Goal: Task Accomplishment & Management: Use online tool/utility

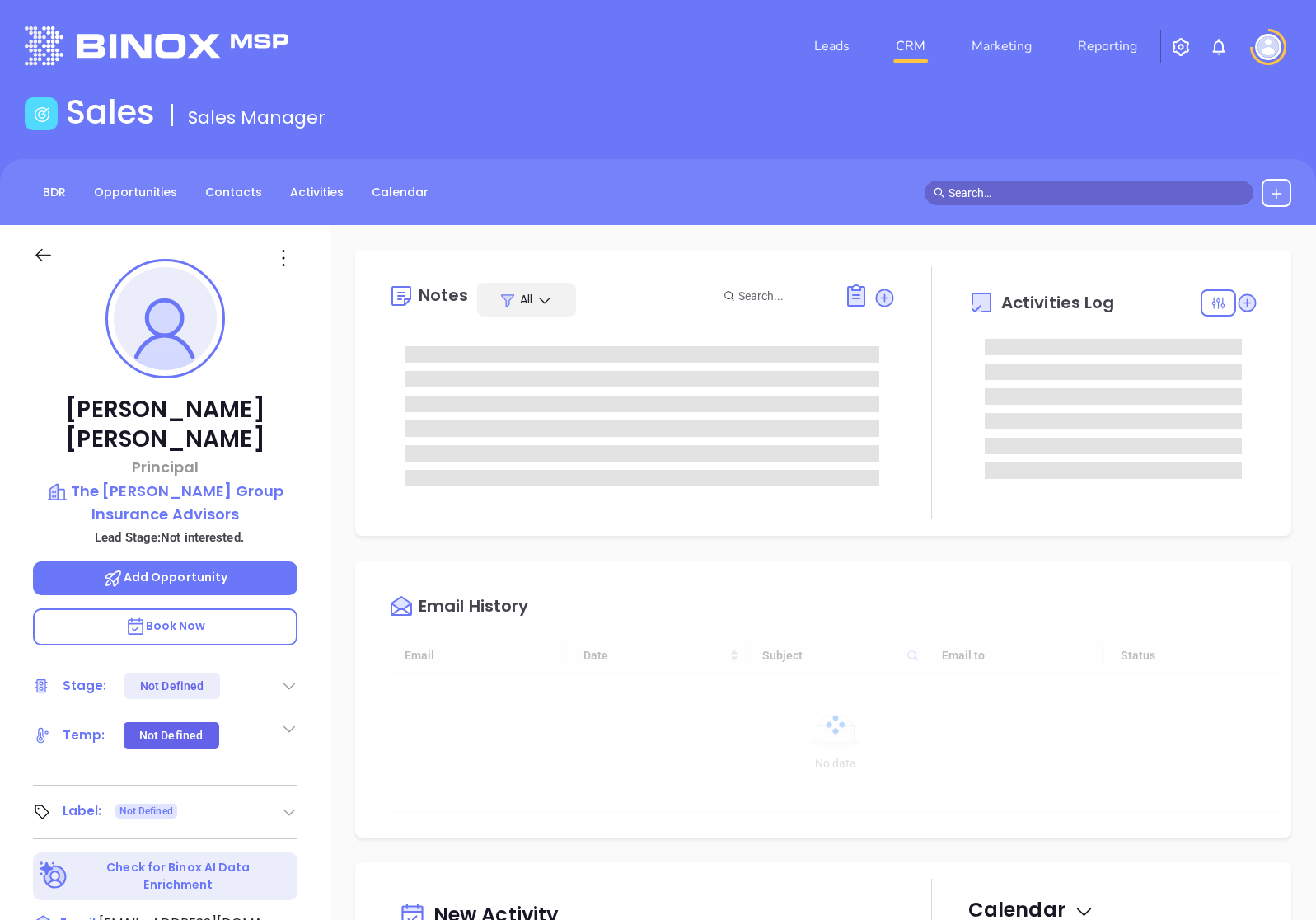
type input "[DATE]"
type input "[PERSON_NAME]"
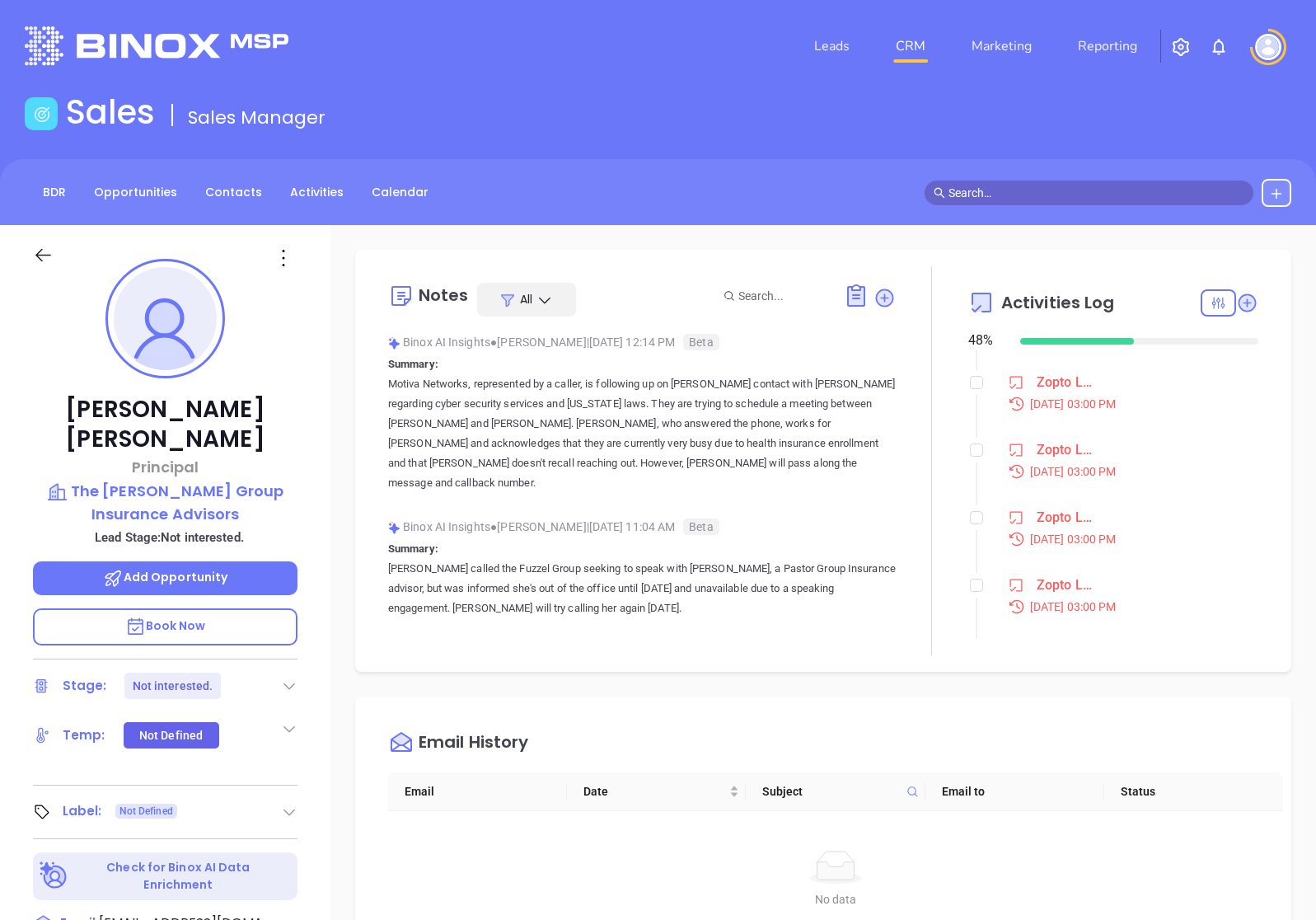
scroll to position [855, 0]
click at [976, 255] on input "checkbox" at bounding box center [977, 249] width 13 height 13
checkbox input "true"
click at [972, 305] on input "checkbox" at bounding box center [977, 299] width 13 height 13
checkbox input "true"
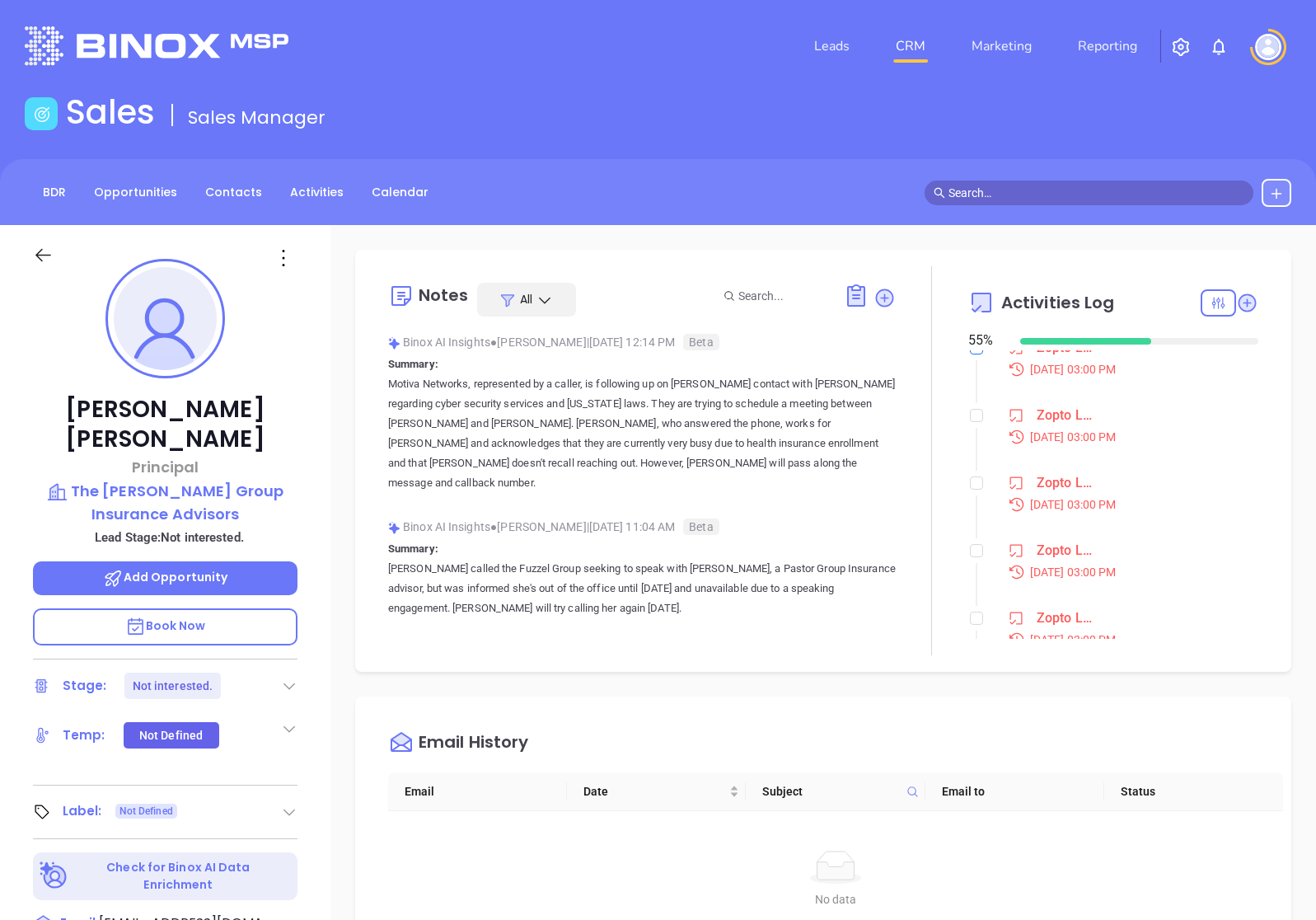
click at [973, 355] on input "checkbox" at bounding box center [977, 348] width 13 height 13
checkbox input "true"
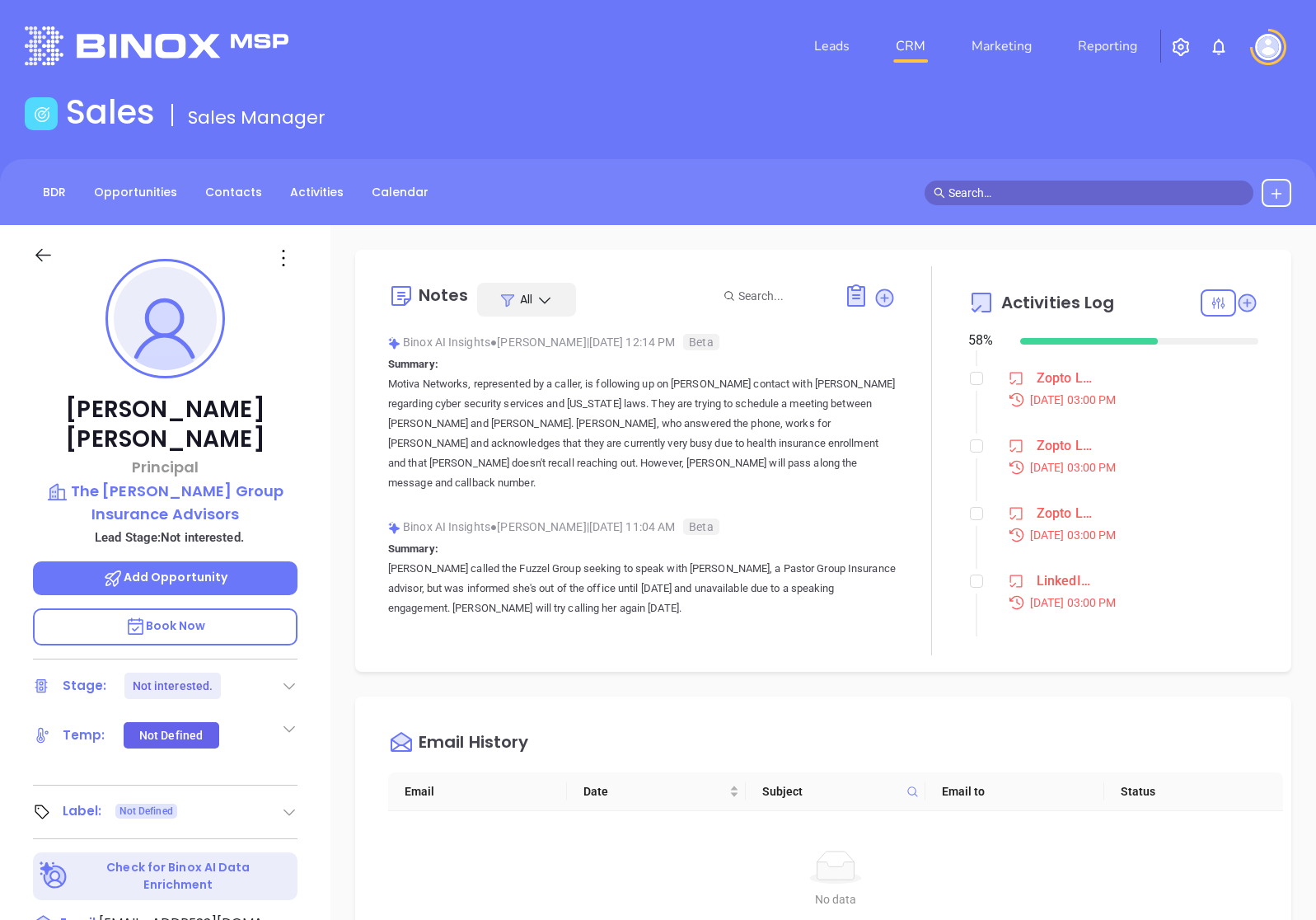
scroll to position [1009, 0]
click at [974, 249] on input "checkbox" at bounding box center [977, 243] width 13 height 13
checkbox input "true"
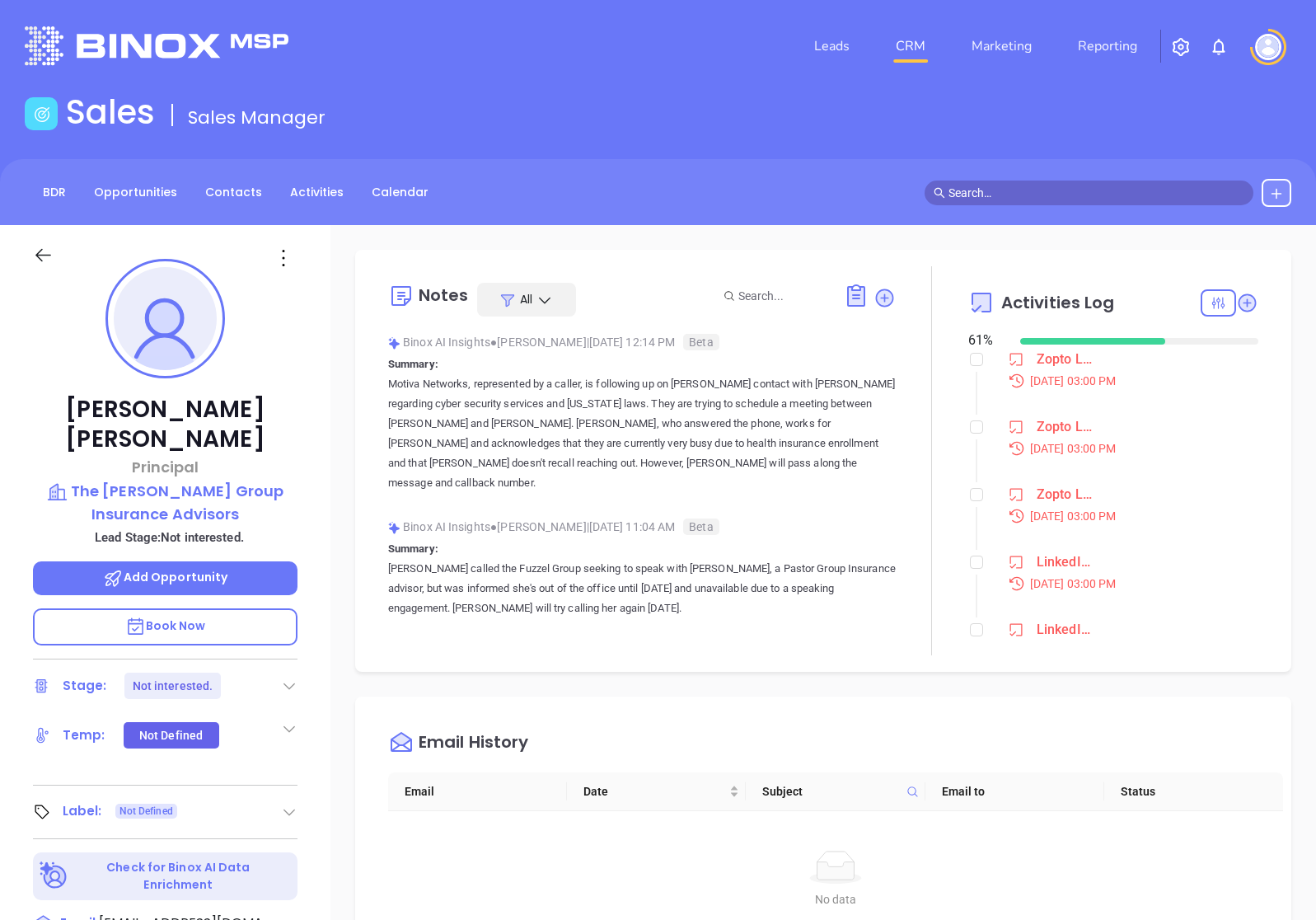
click at [976, 299] on input "checkbox" at bounding box center [977, 292] width 13 height 13
checkbox input "true"
click at [975, 348] on input "checkbox" at bounding box center [977, 341] width 13 height 13
checkbox input "true"
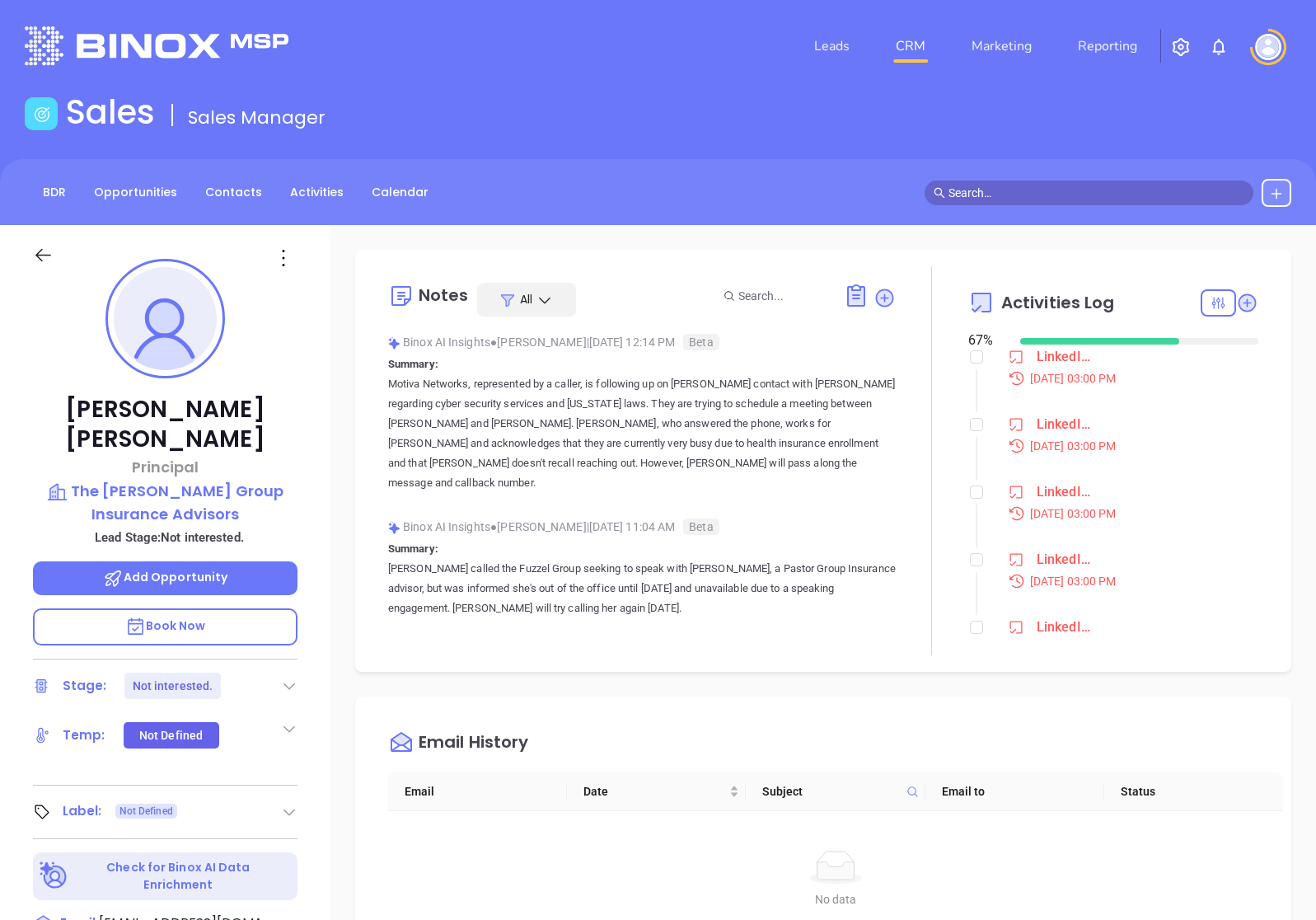
click at [980, 229] on input "checkbox" at bounding box center [977, 222] width 13 height 13
checkbox input "true"
click at [977, 278] on input "checkbox" at bounding box center [977, 271] width 13 height 13
checkbox input "true"
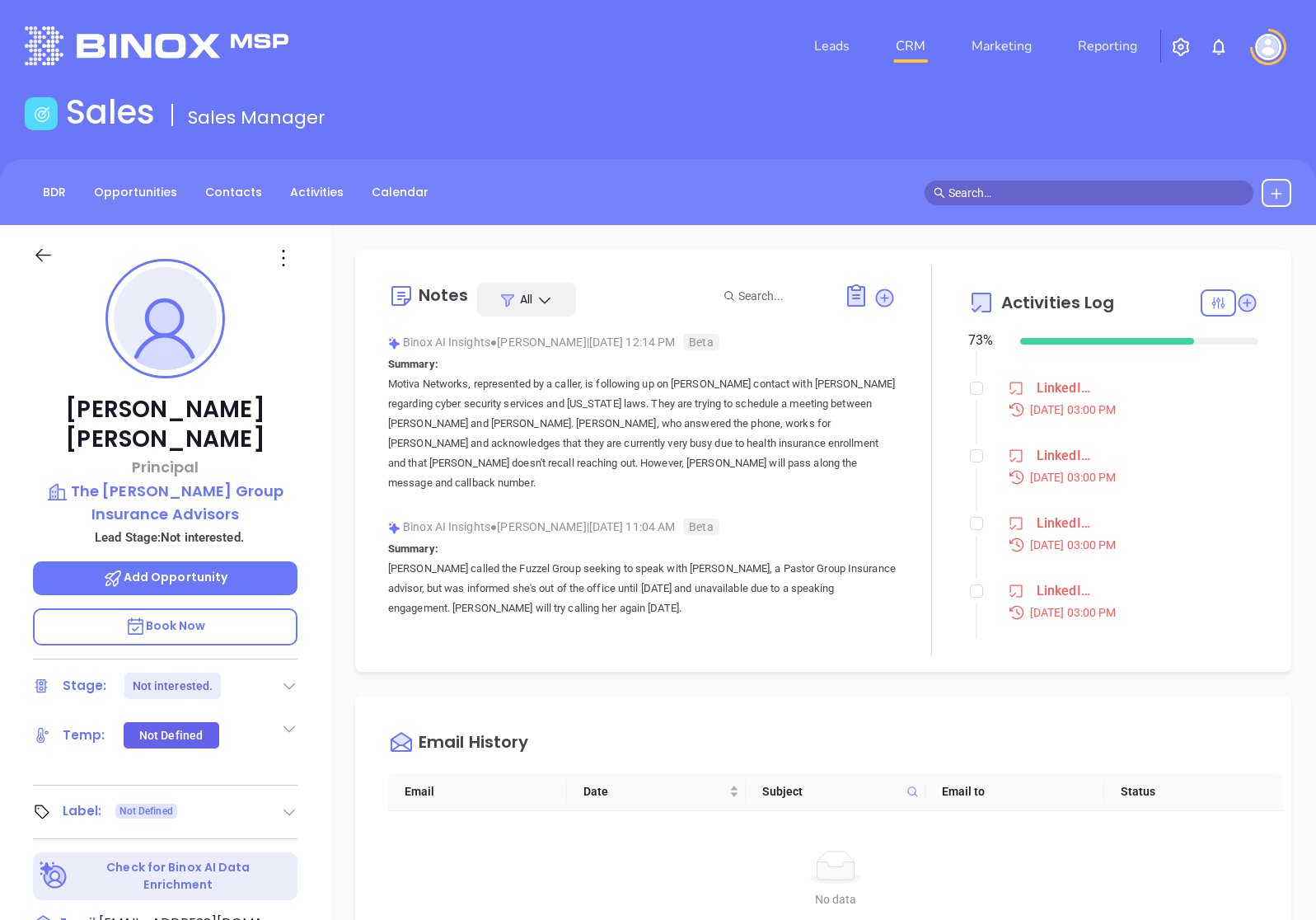
click at [974, 327] on input "checkbox" at bounding box center [977, 321] width 13 height 13
checkbox input "true"
click at [977, 193] on input "checkbox" at bounding box center [977, 186] width 13 height 13
checkbox input "true"
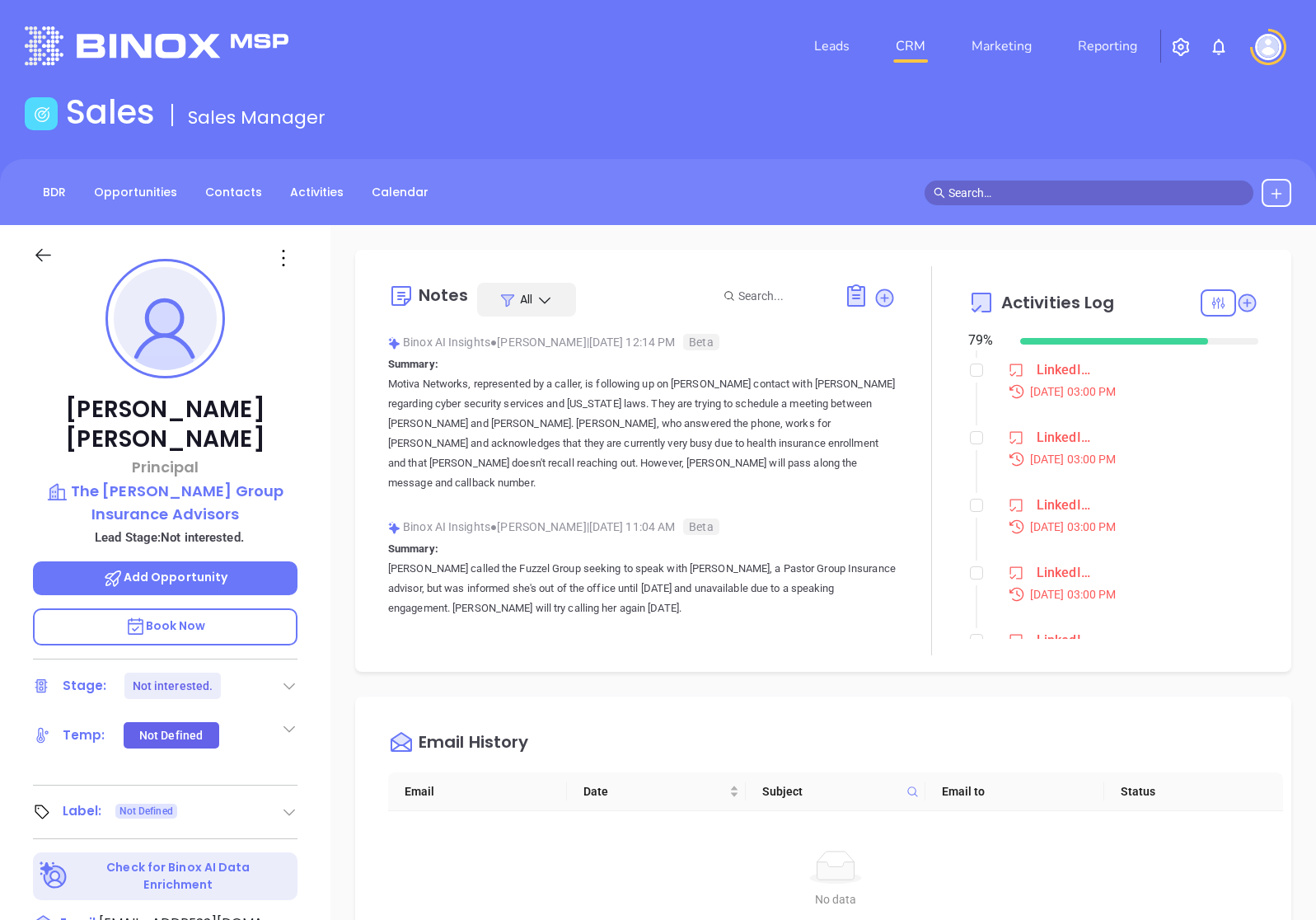
click at [976, 242] on input "checkbox" at bounding box center [977, 235] width 13 height 13
checkbox input "true"
click at [976, 291] on input "checkbox" at bounding box center [977, 285] width 13 height 13
checkbox input "true"
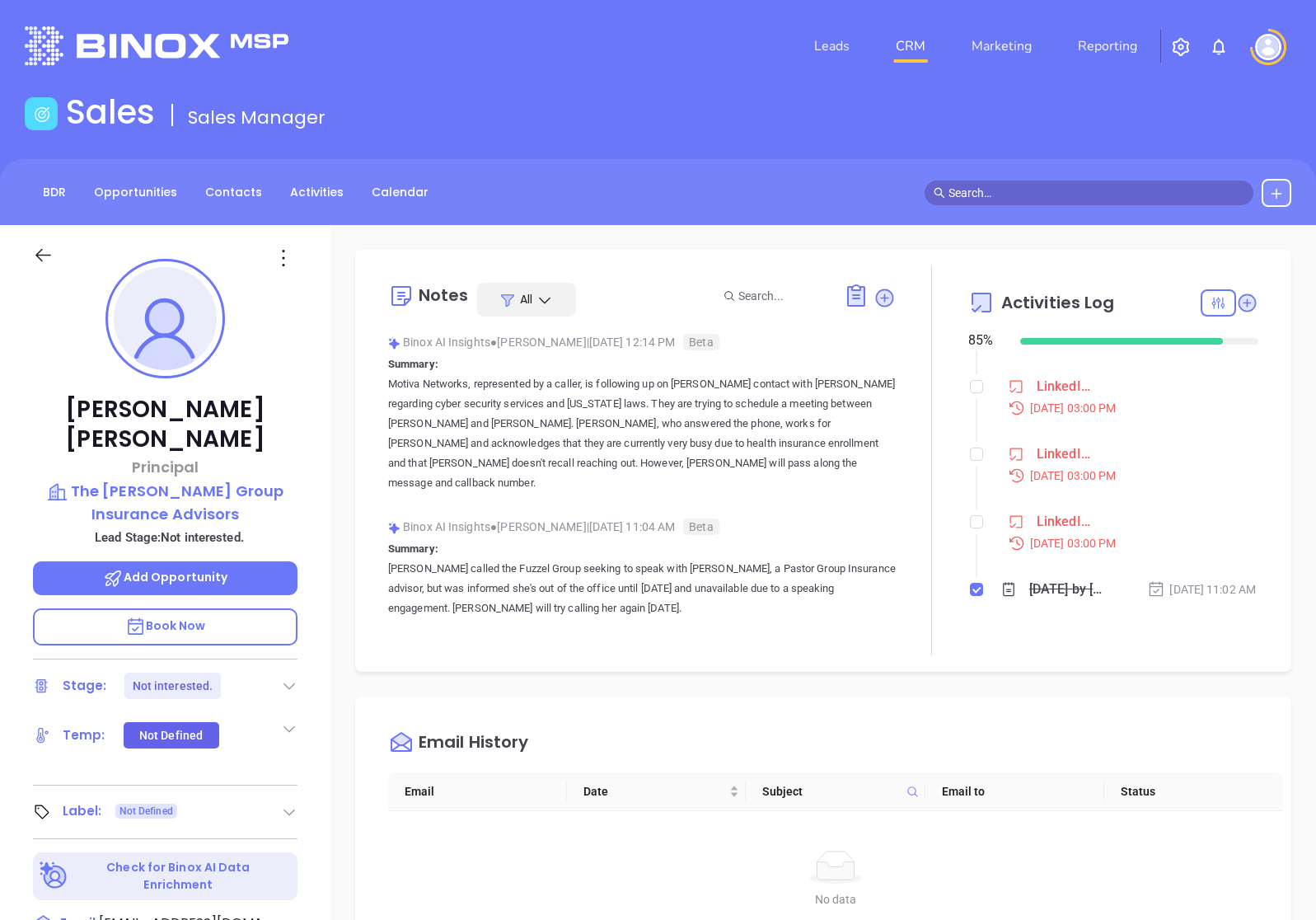
scroll to position [1575, 0]
click at [976, 258] on input "checkbox" at bounding box center [977, 251] width 13 height 13
checkbox input "true"
click at [976, 325] on input "checkbox" at bounding box center [977, 319] width 13 height 13
checkbox input "true"
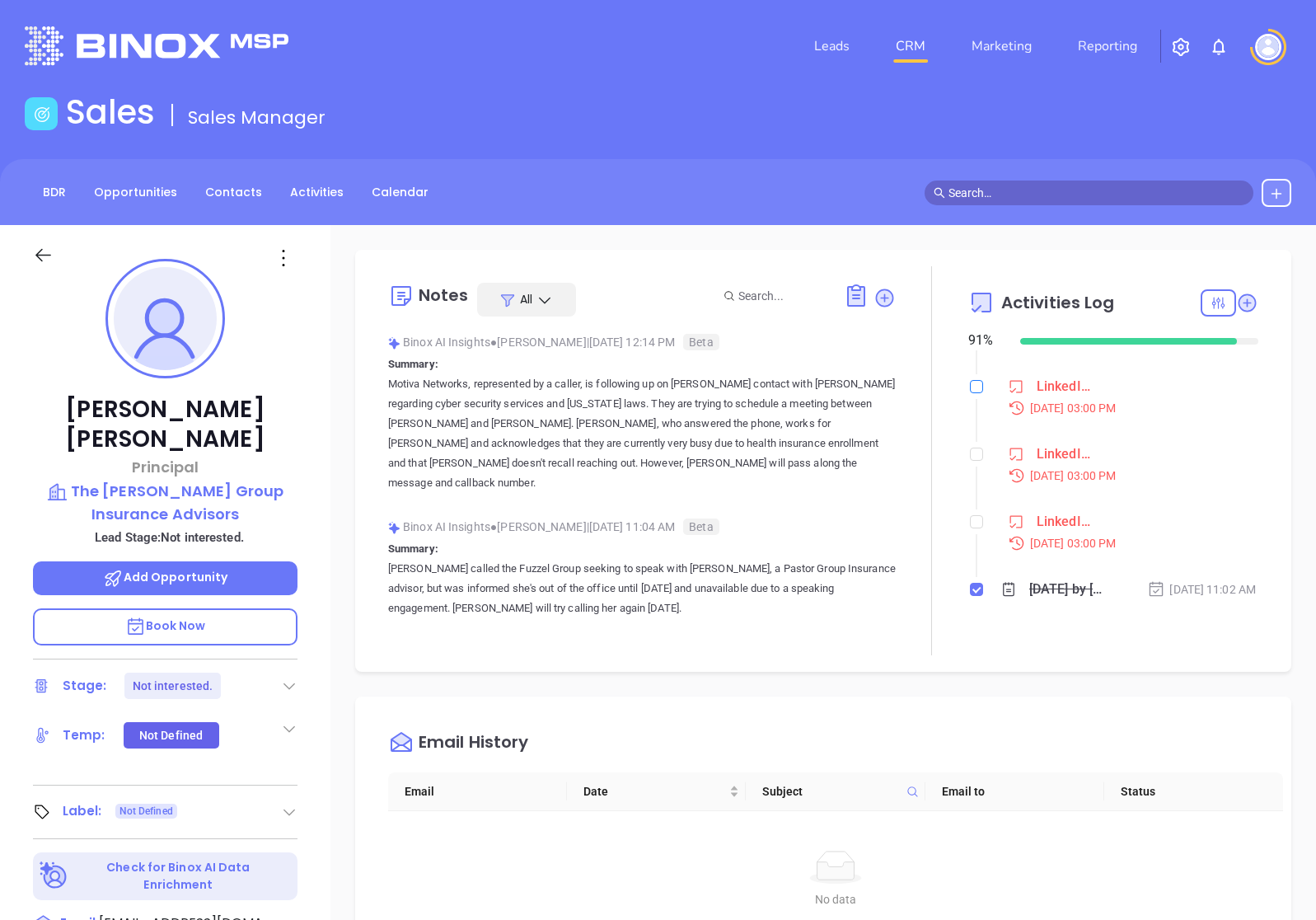
click at [974, 394] on input "checkbox" at bounding box center [977, 387] width 13 height 13
checkbox input "true"
click at [975, 461] on input "checkbox" at bounding box center [977, 454] width 13 height 13
checkbox input "true"
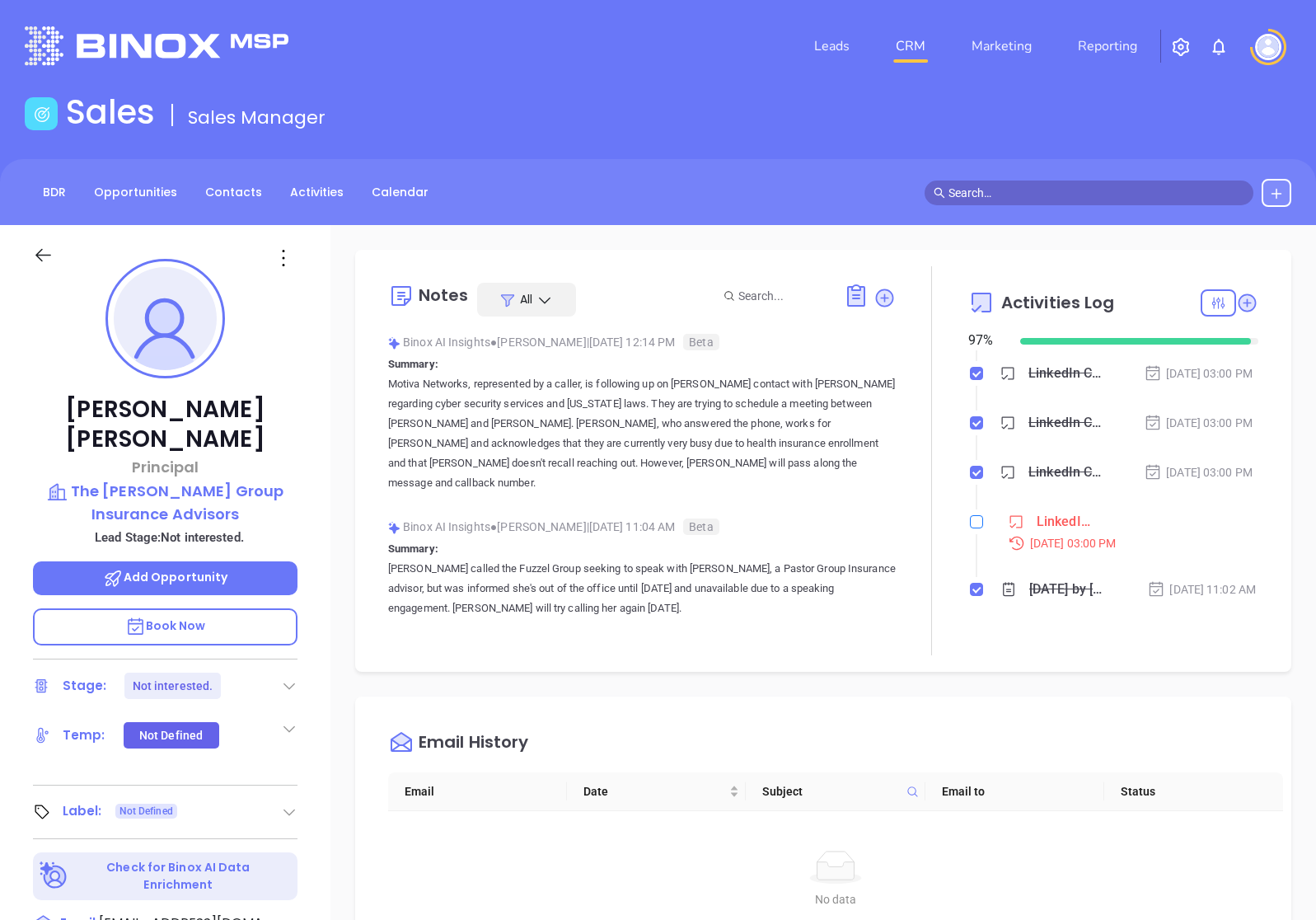
click at [973, 521] on input "checkbox" at bounding box center [977, 522] width 13 height 13
checkbox input "true"
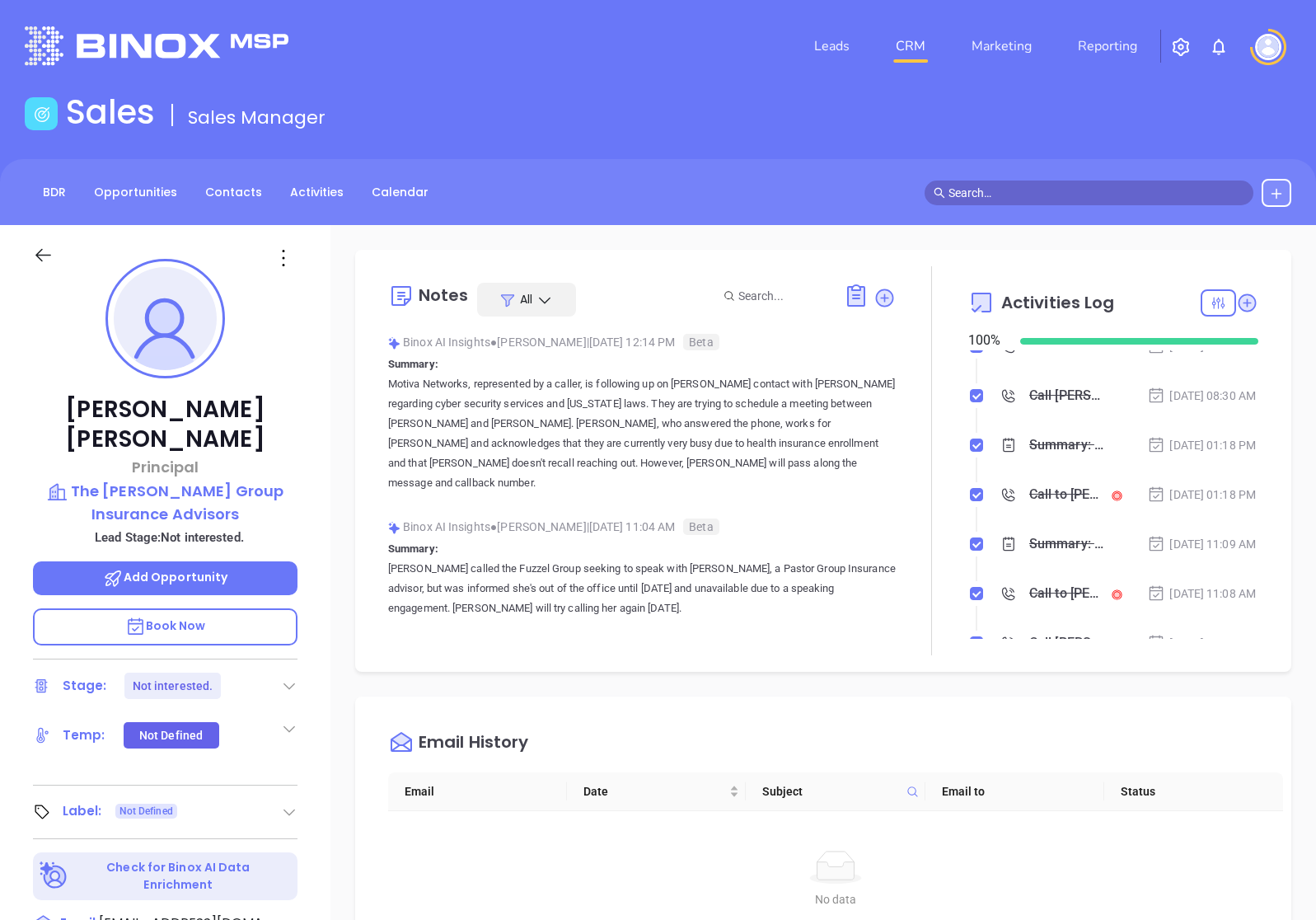
scroll to position [0, 0]
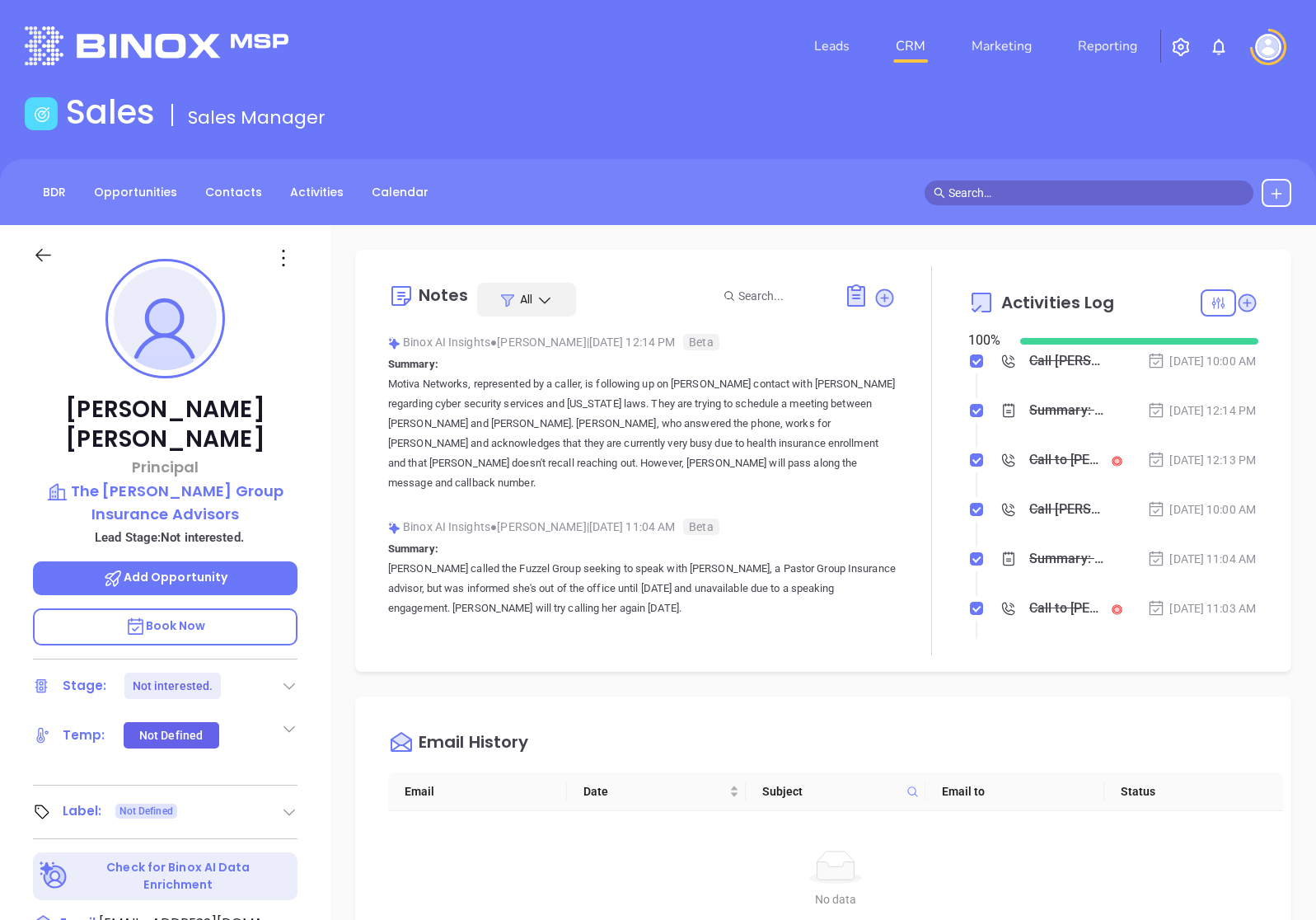
click at [58, 260] on div at bounding box center [58, 264] width 71 height 39
click at [307, 206] on div "BDR Opportunities Contacts Activities Calendar" at bounding box center [231, 193] width 413 height 28
click at [307, 198] on link "Activities" at bounding box center [317, 193] width 73 height 28
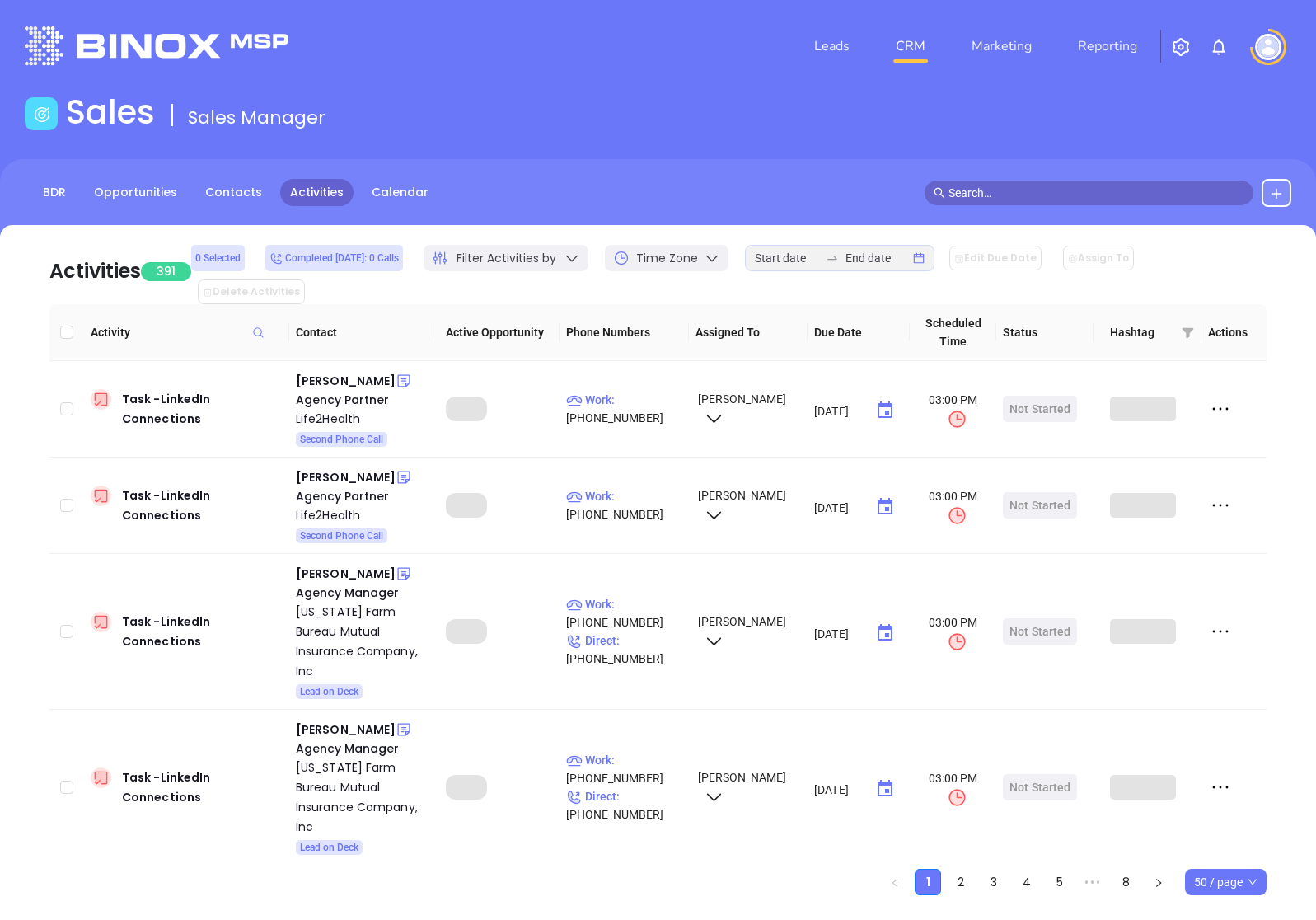
click at [589, 267] on div "Filter Activities by" at bounding box center [506, 258] width 165 height 27
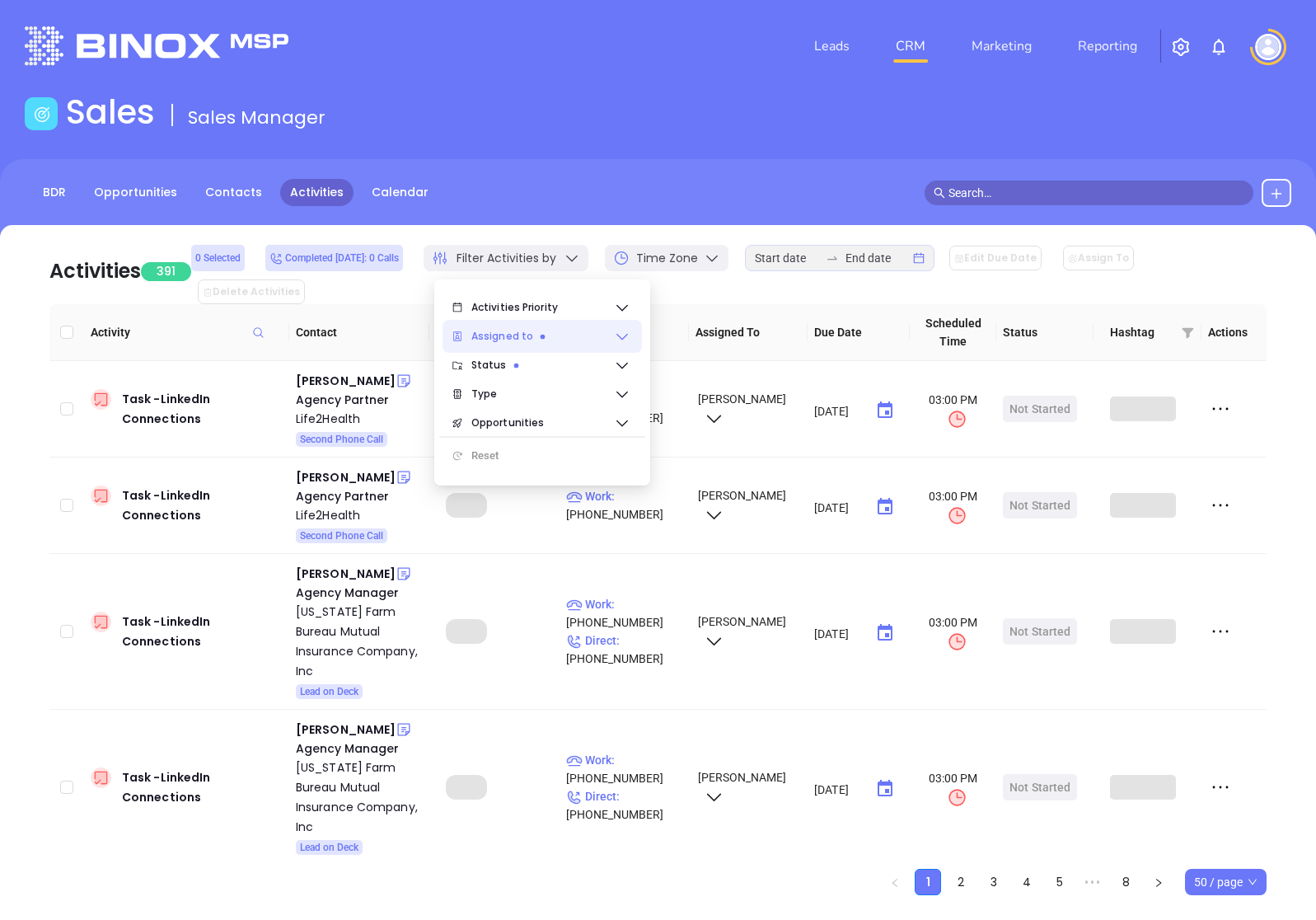
click at [621, 335] on icon at bounding box center [622, 336] width 16 height 16
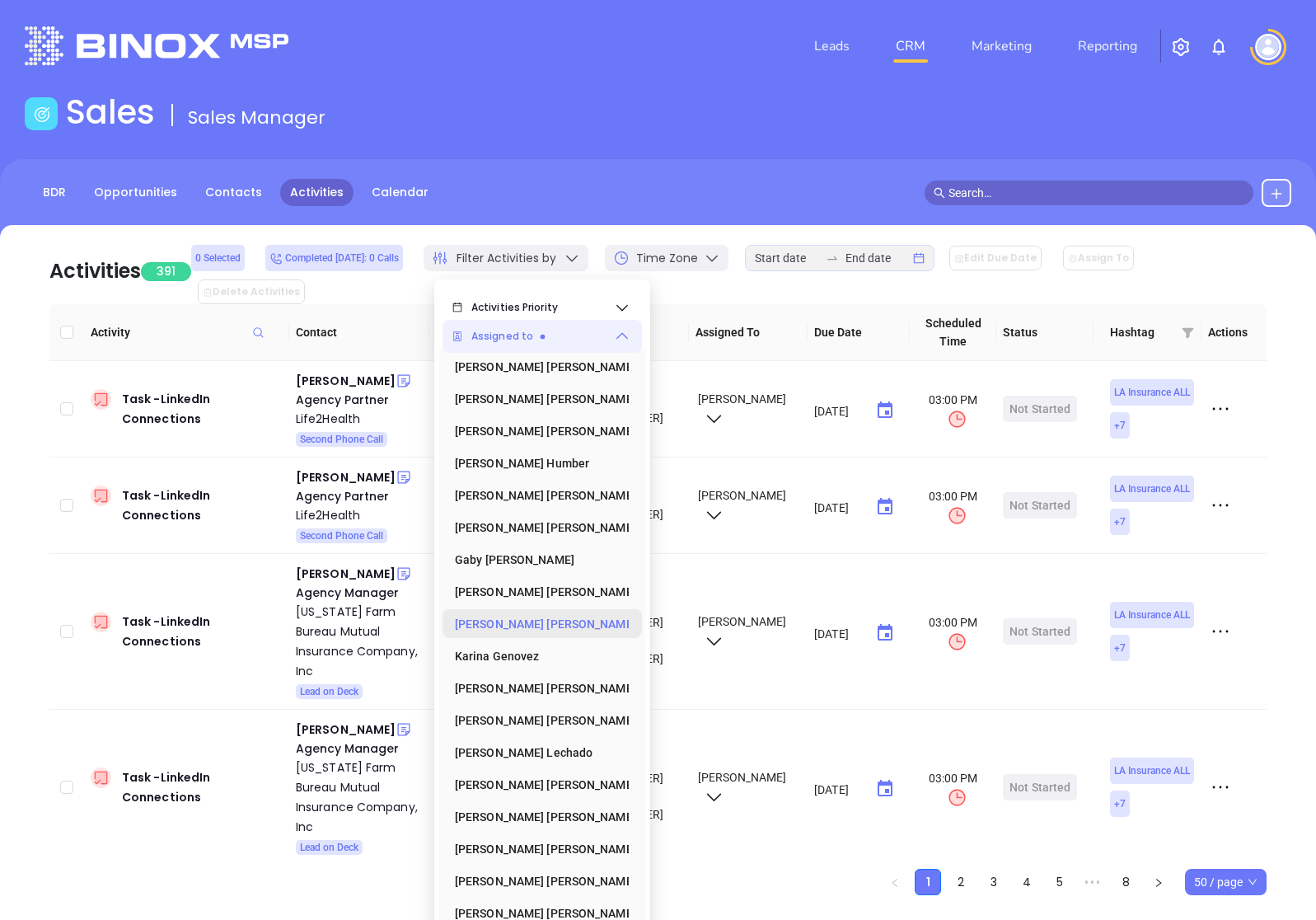
scroll to position [1, 0]
click at [580, 267] on icon at bounding box center [572, 257] width 16 height 16
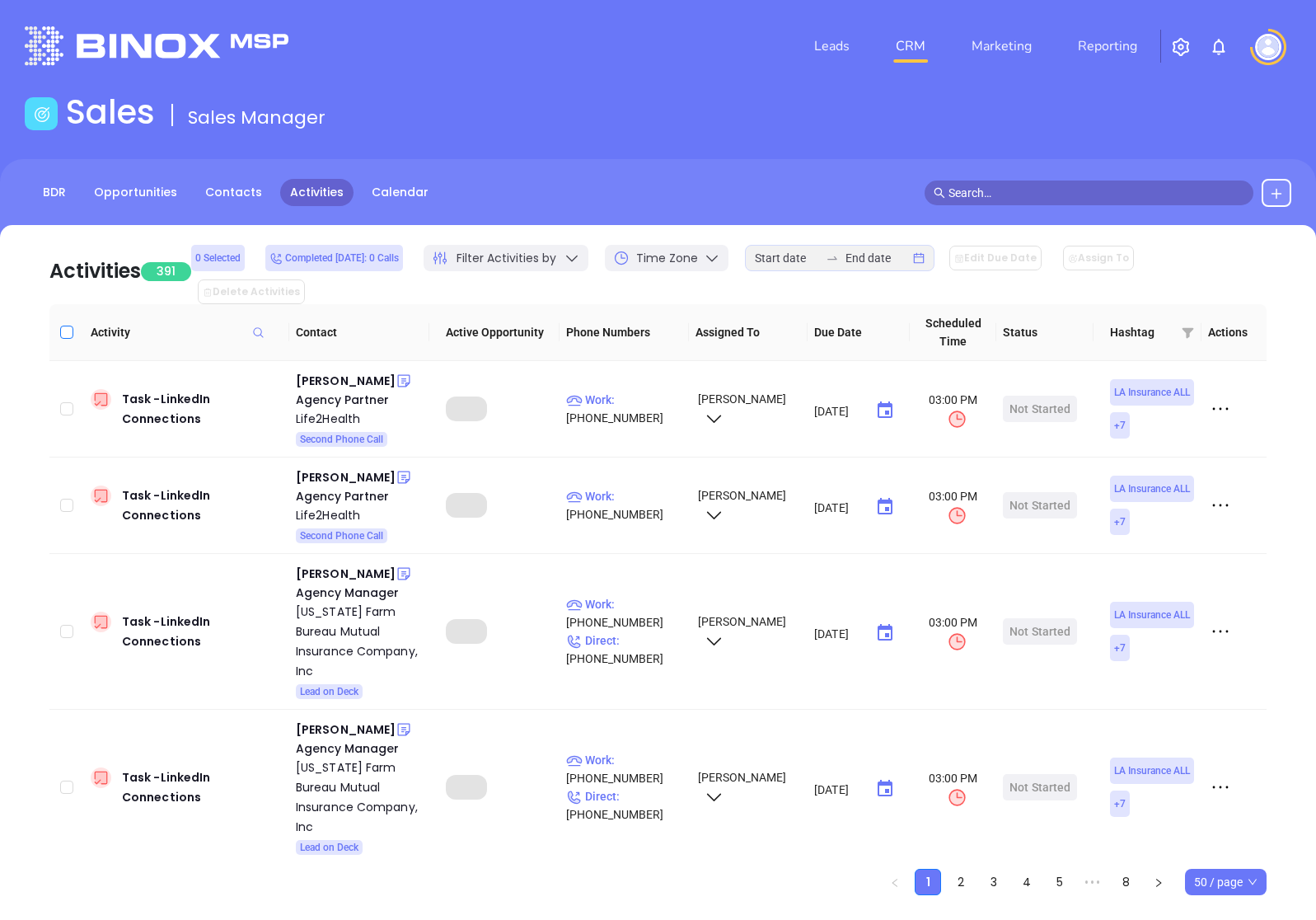
click at [72, 325] on input "Select all" at bounding box center [66, 332] width 13 height 13
checkbox input "true"
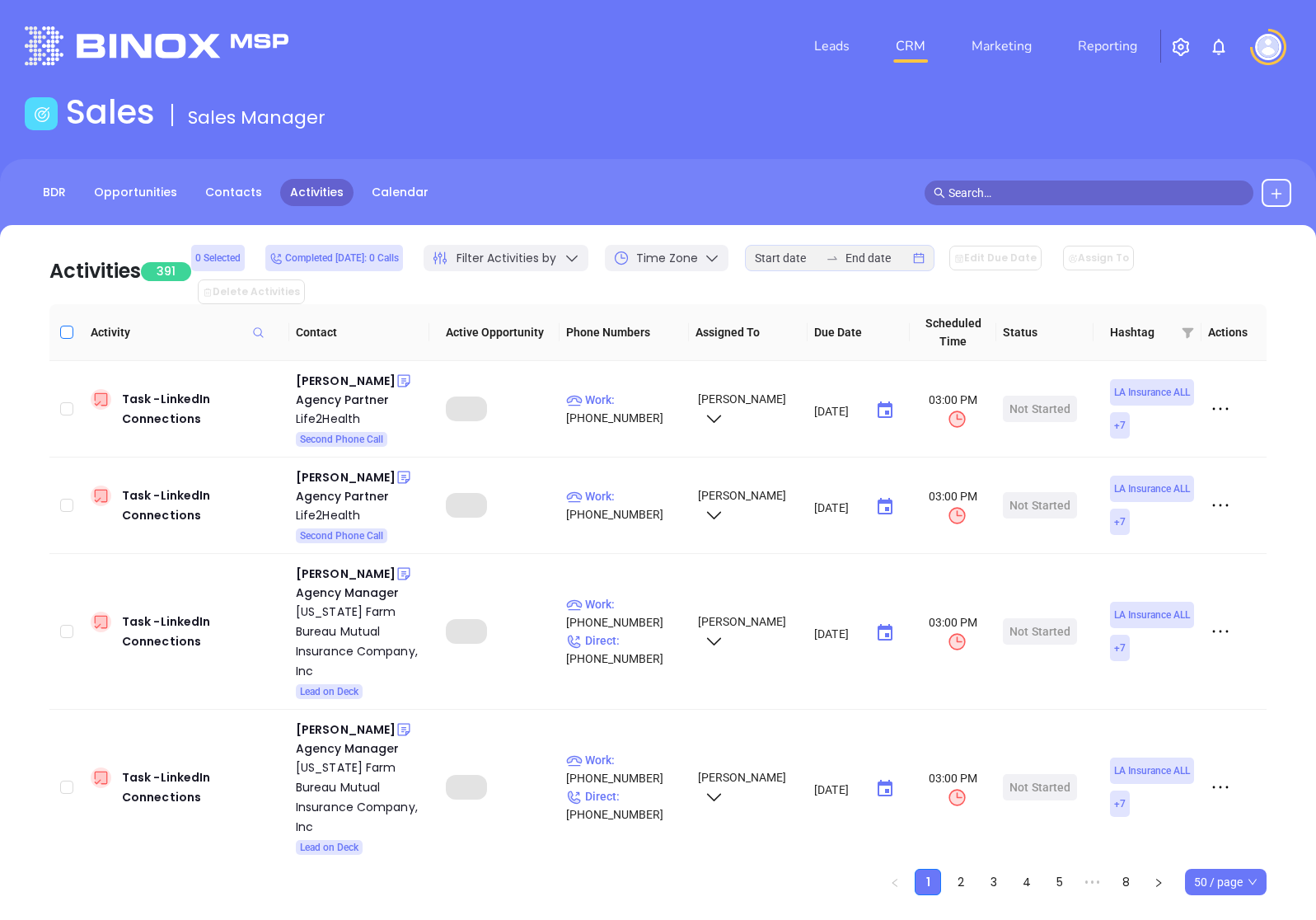
checkbox input "true"
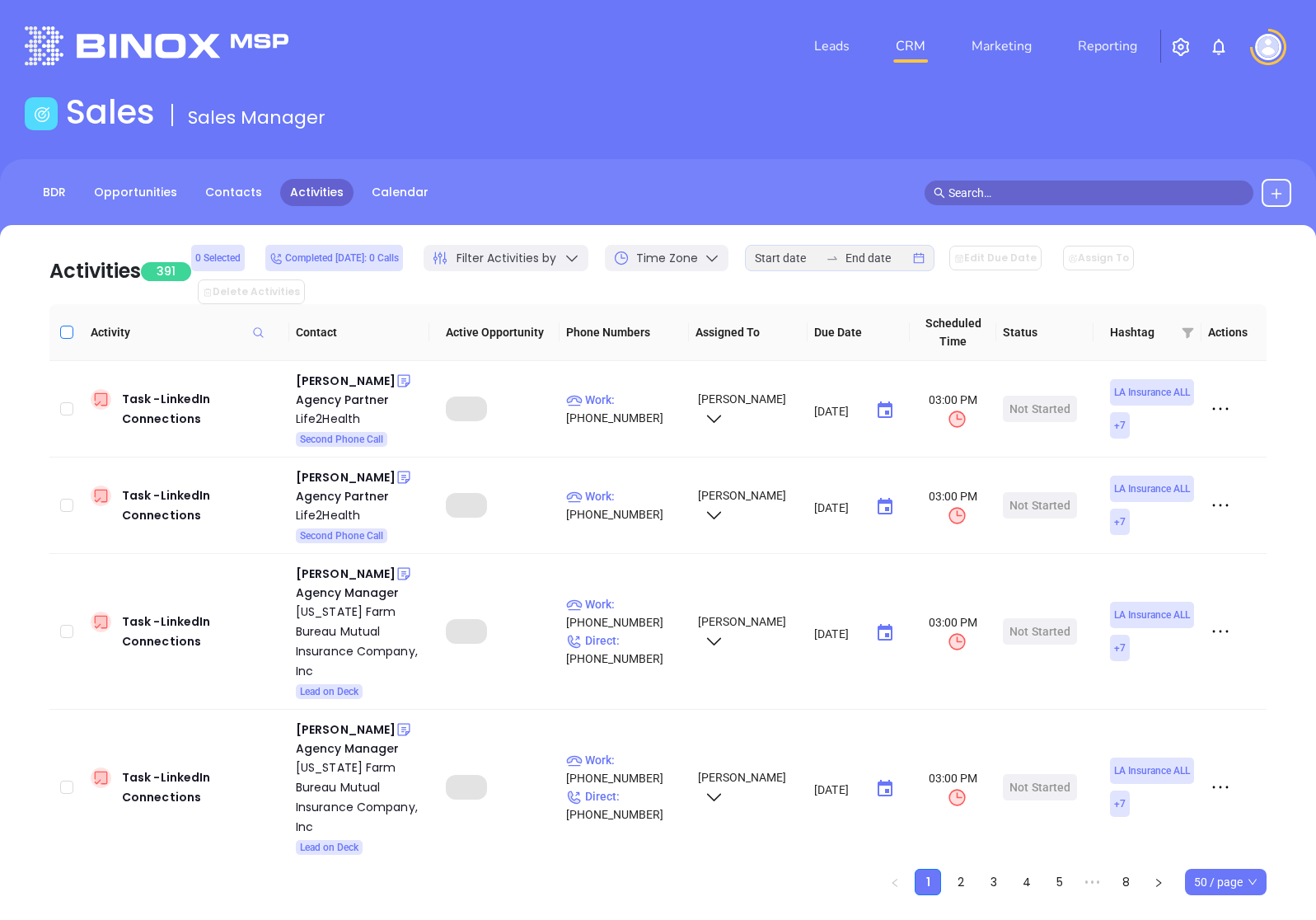
checkbox input "true"
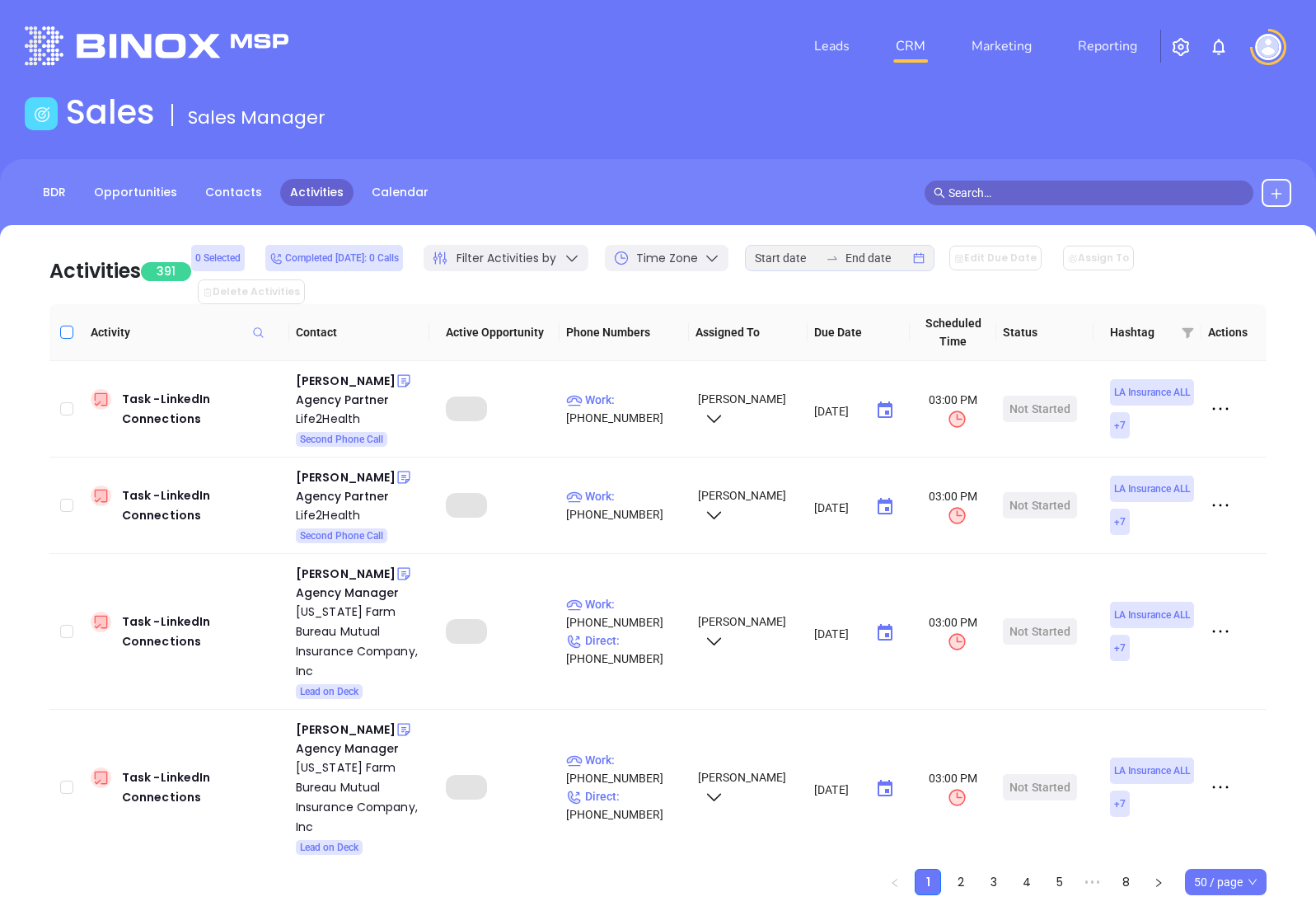
checkbox input "true"
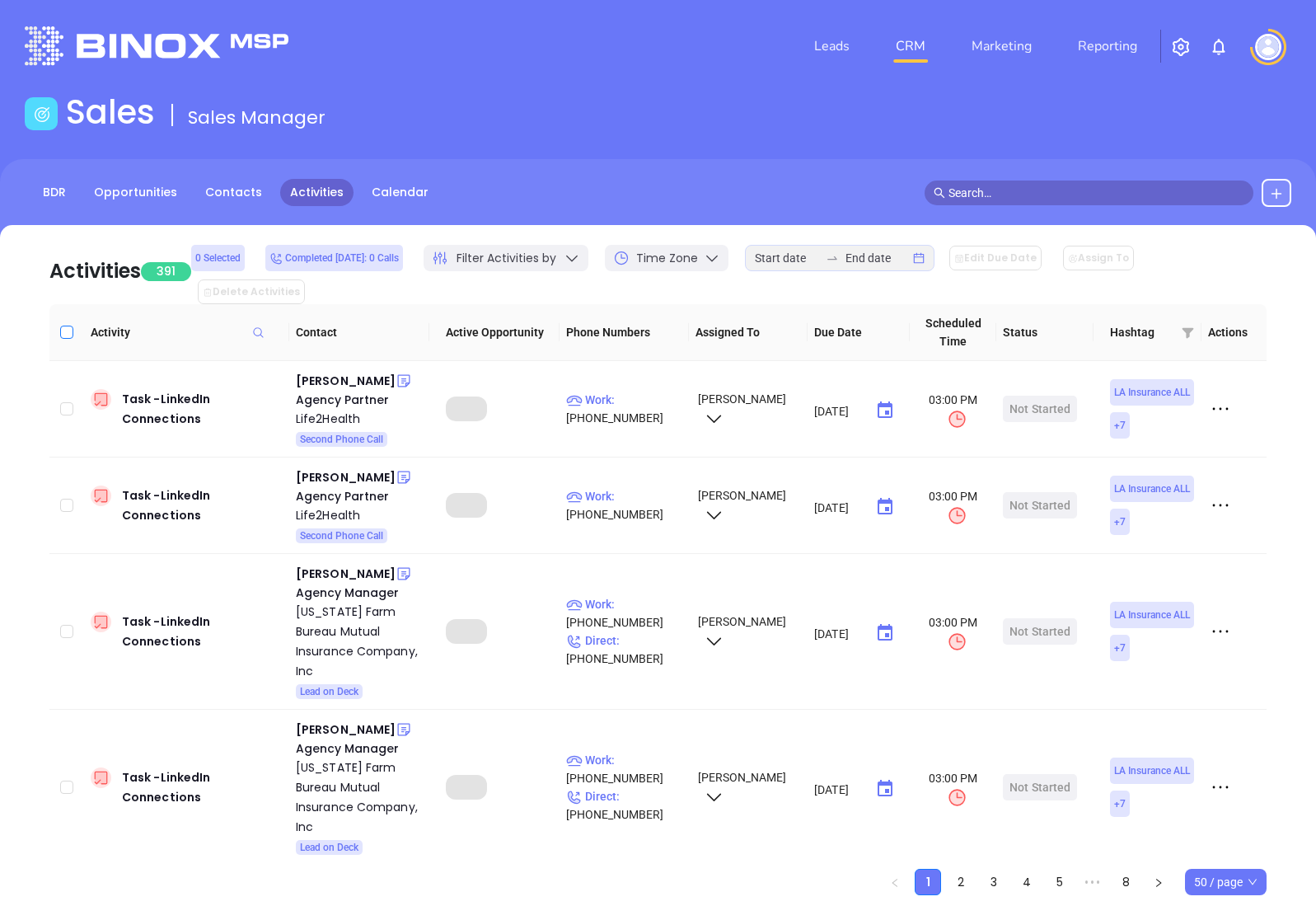
checkbox input "true"
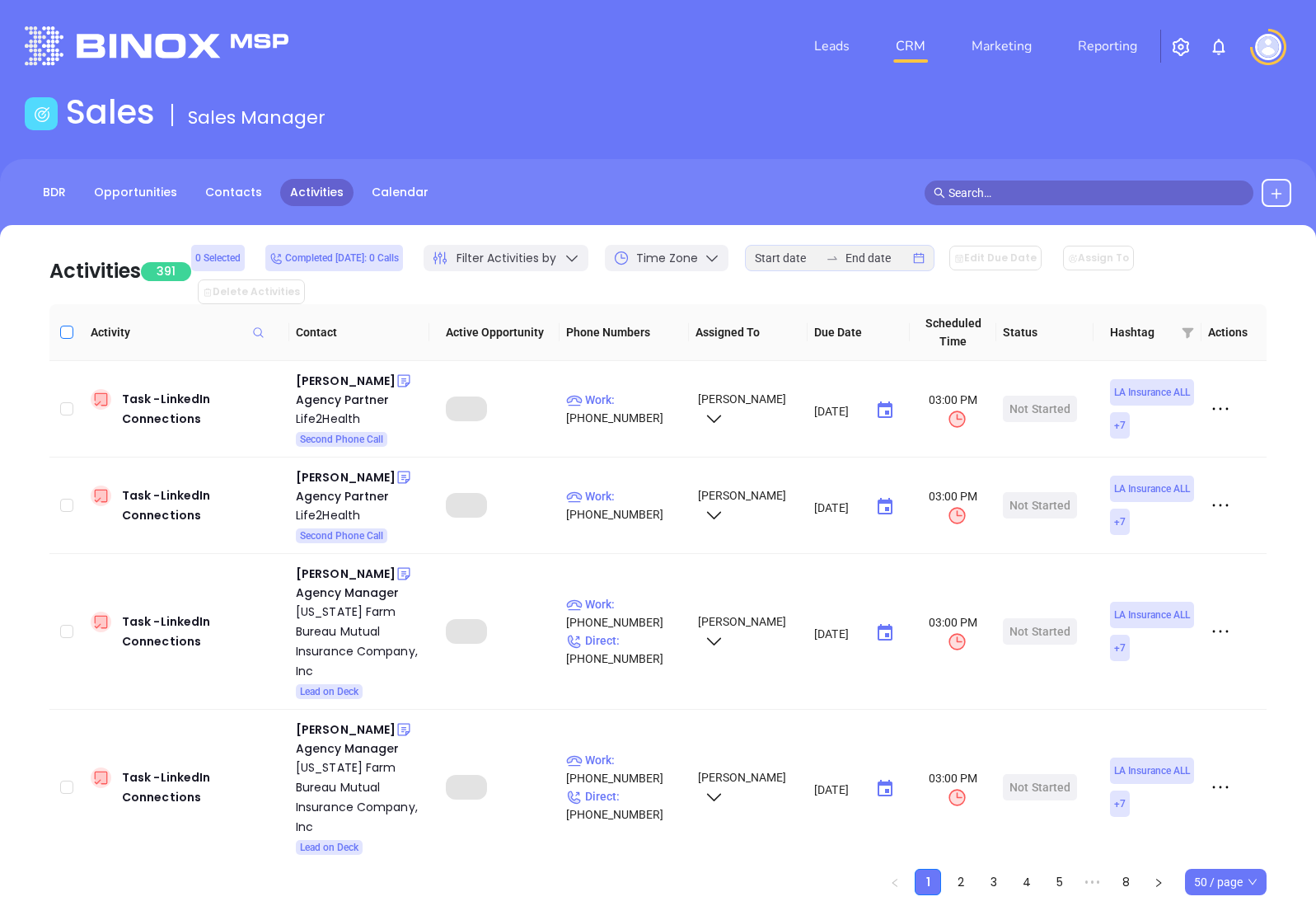
checkbox input "true"
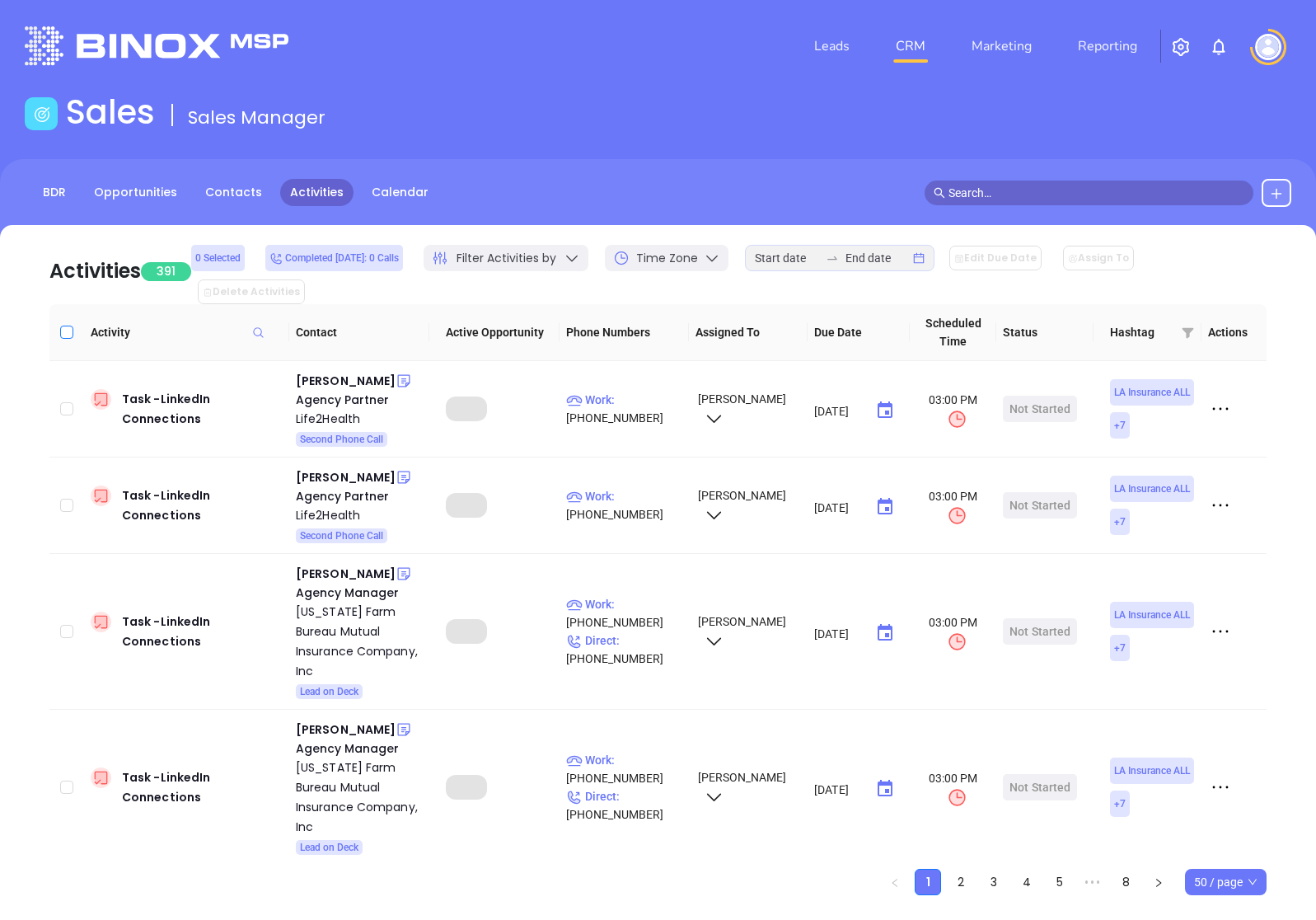
checkbox input "true"
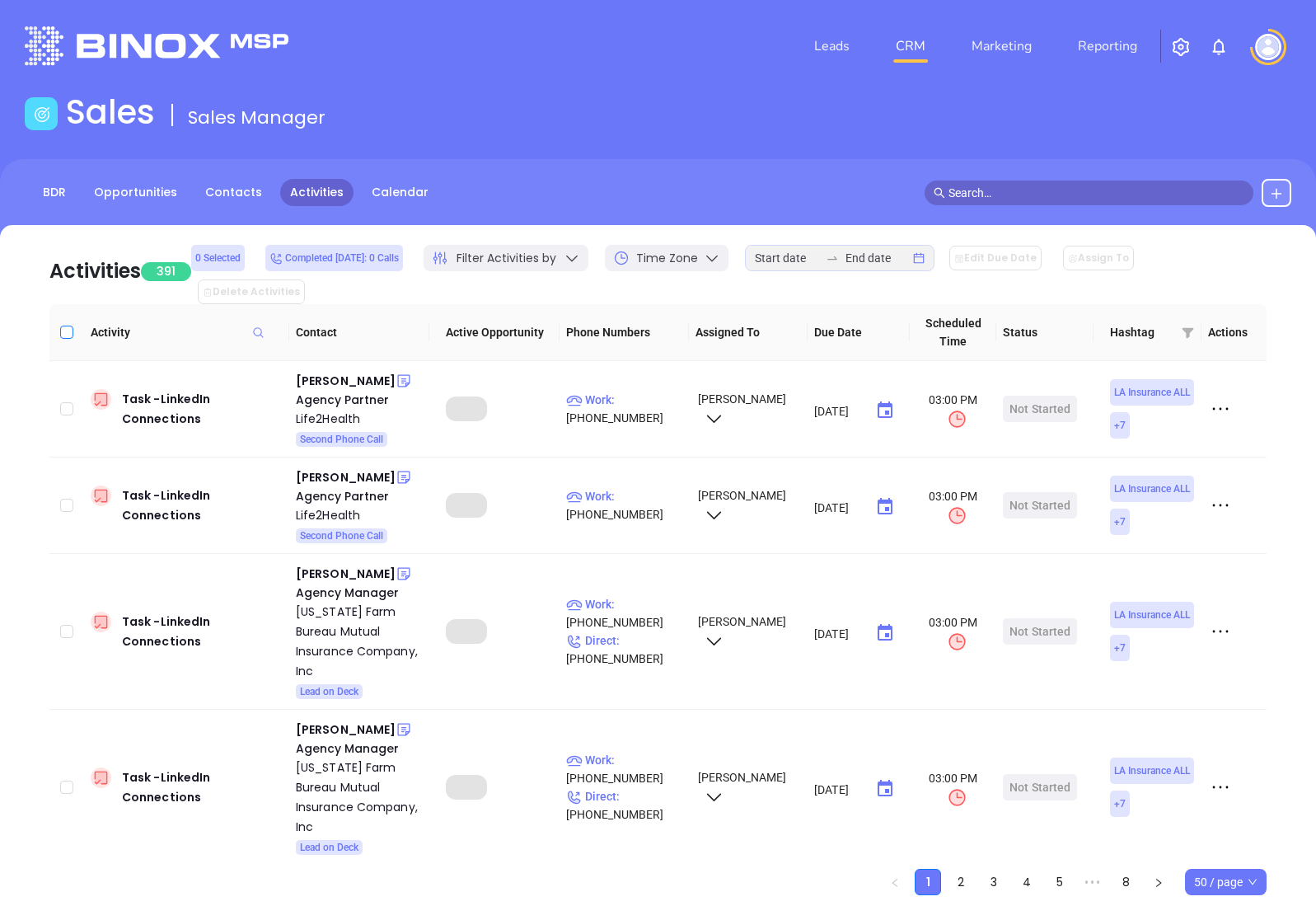
checkbox input "true"
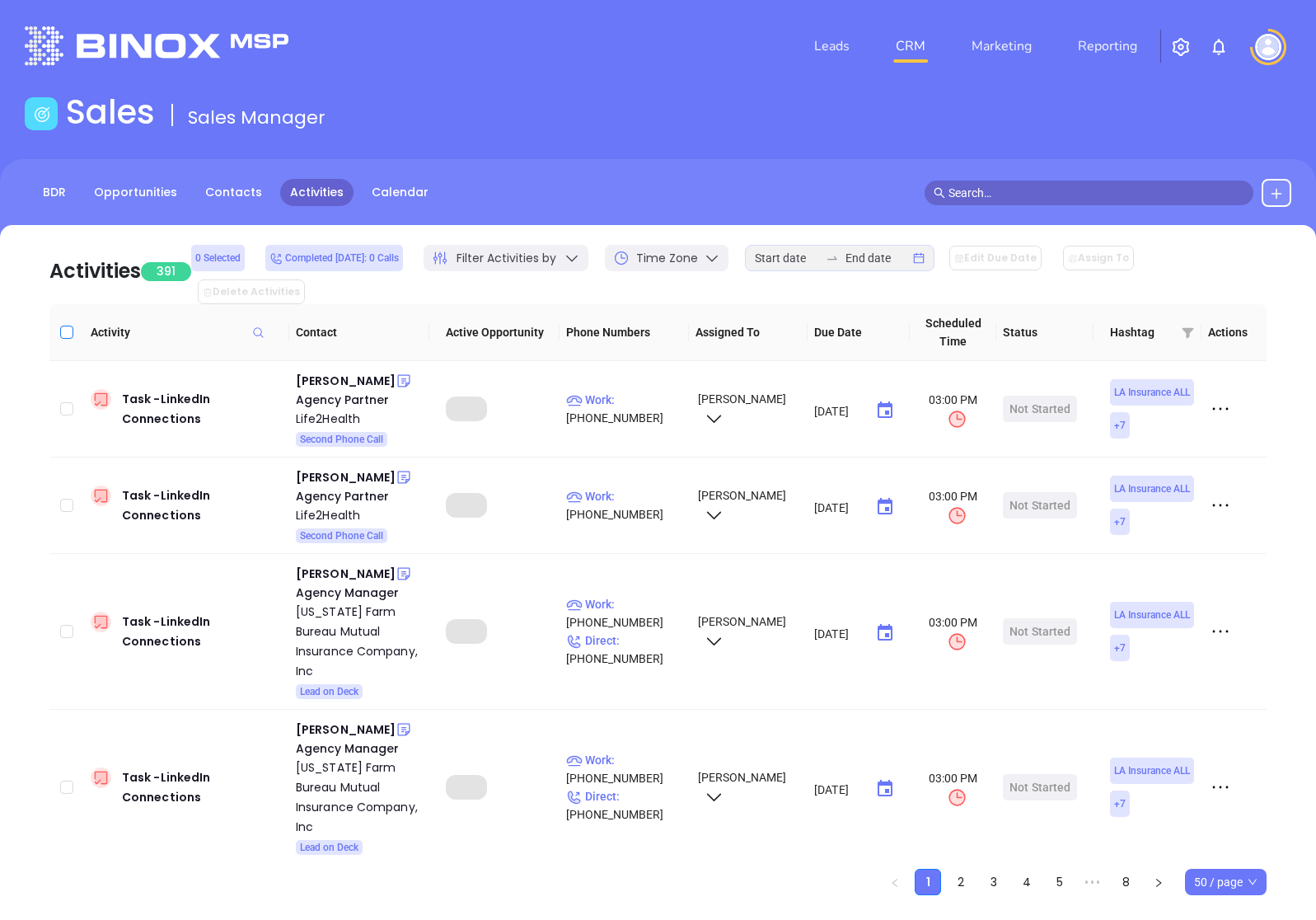
checkbox input "true"
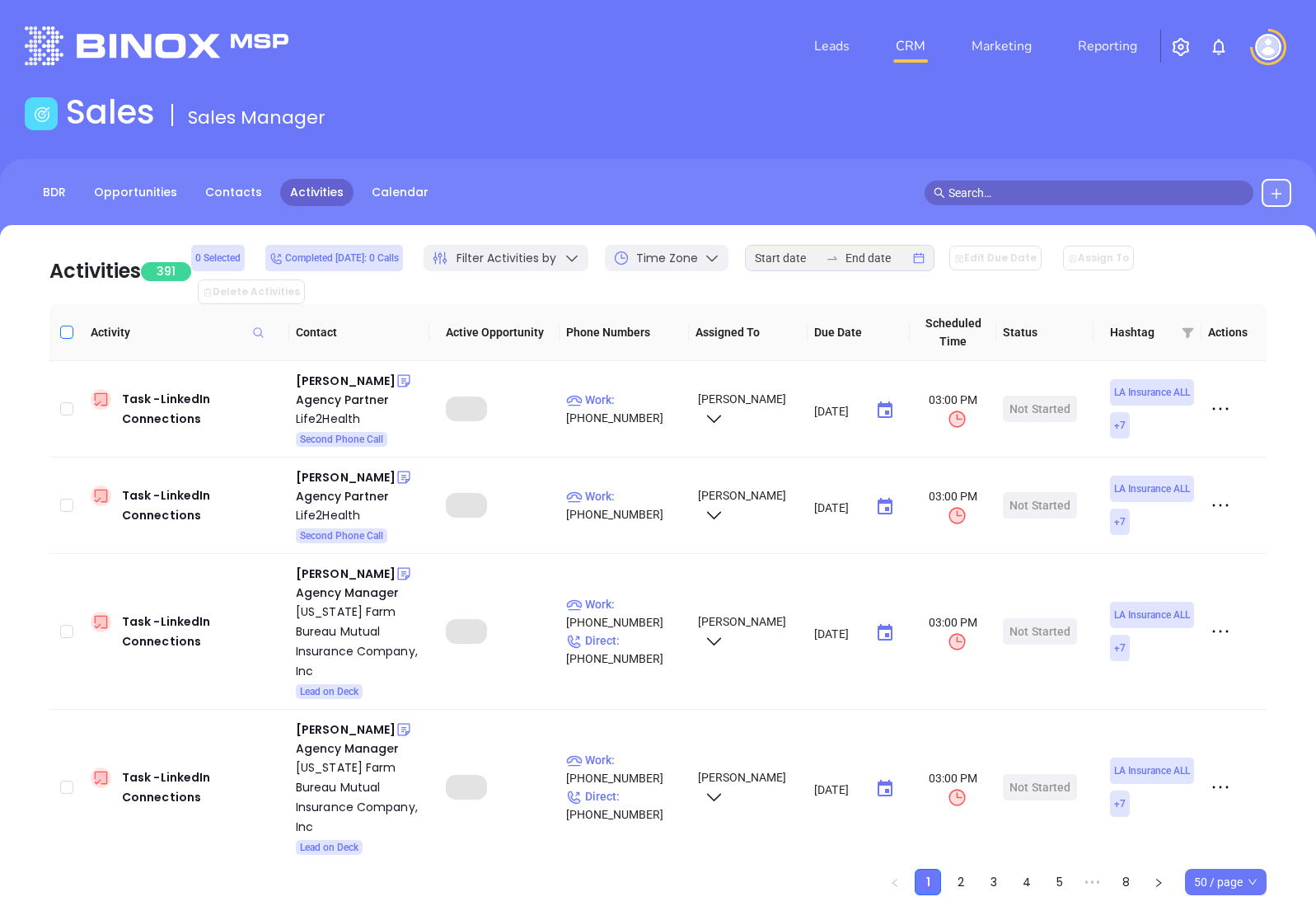
checkbox input "true"
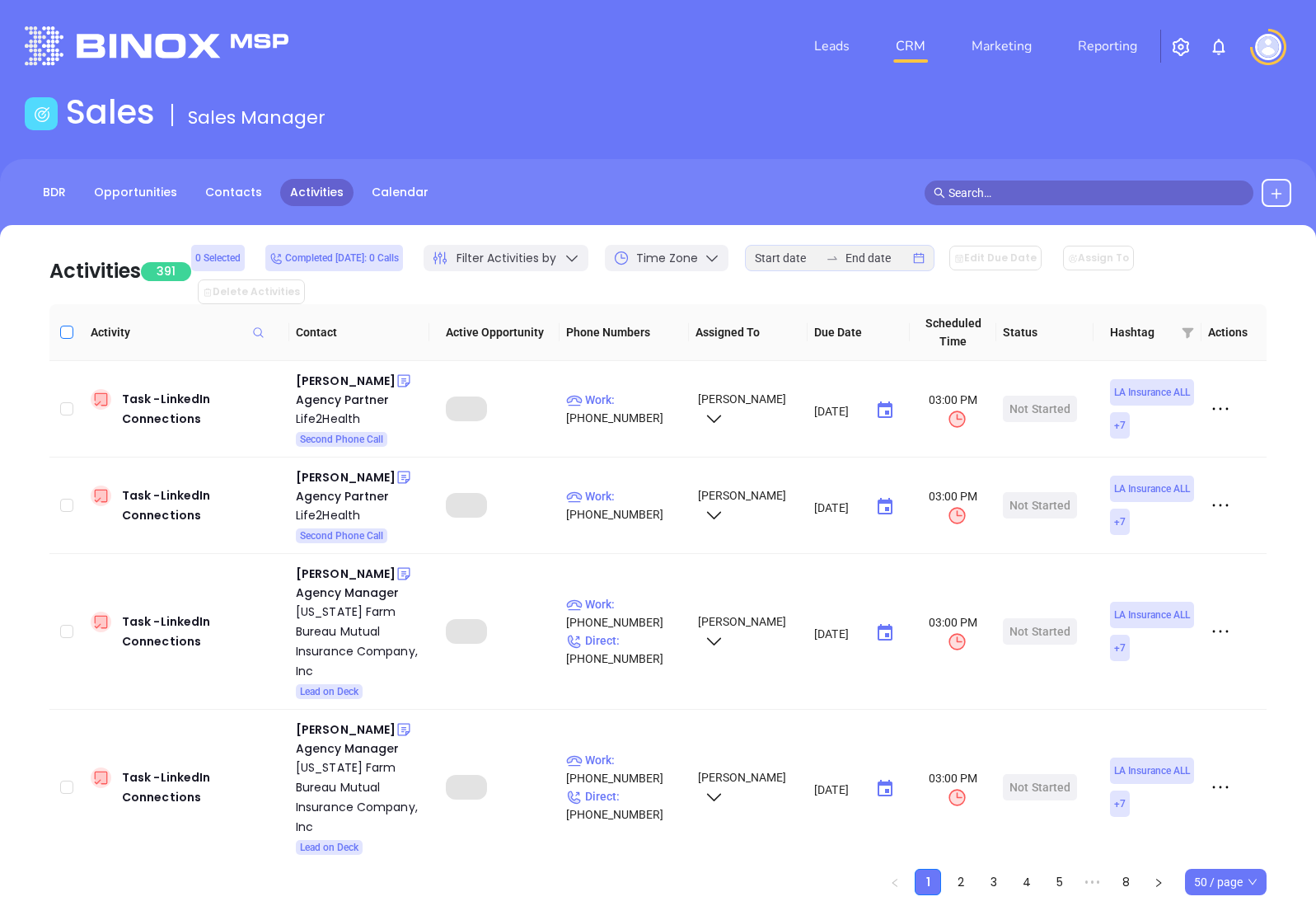
checkbox input "true"
click at [66, 325] on input "Select all" at bounding box center [66, 332] width 13 height 13
checkbox input "false"
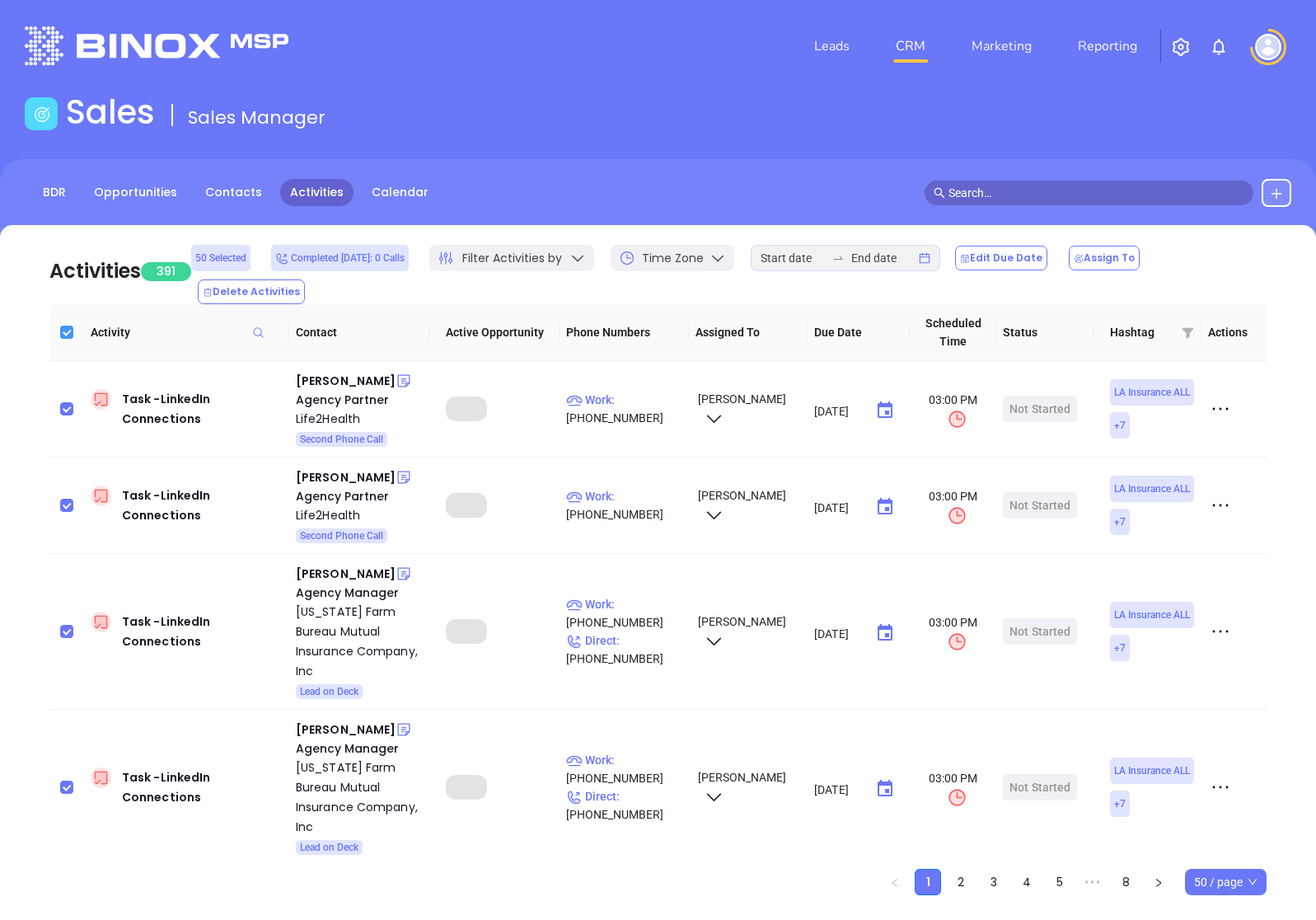
checkbox input "false"
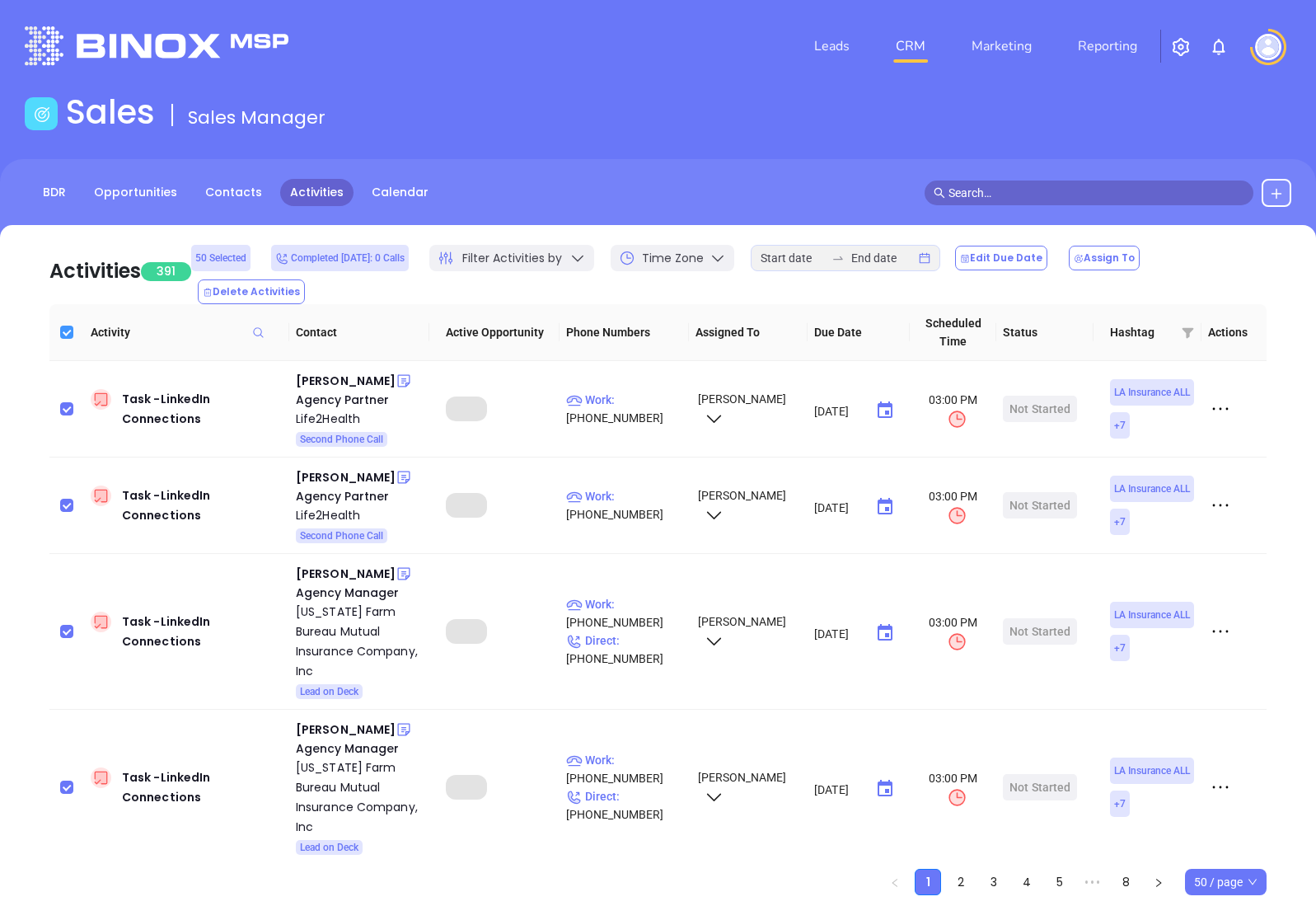
checkbox input "false"
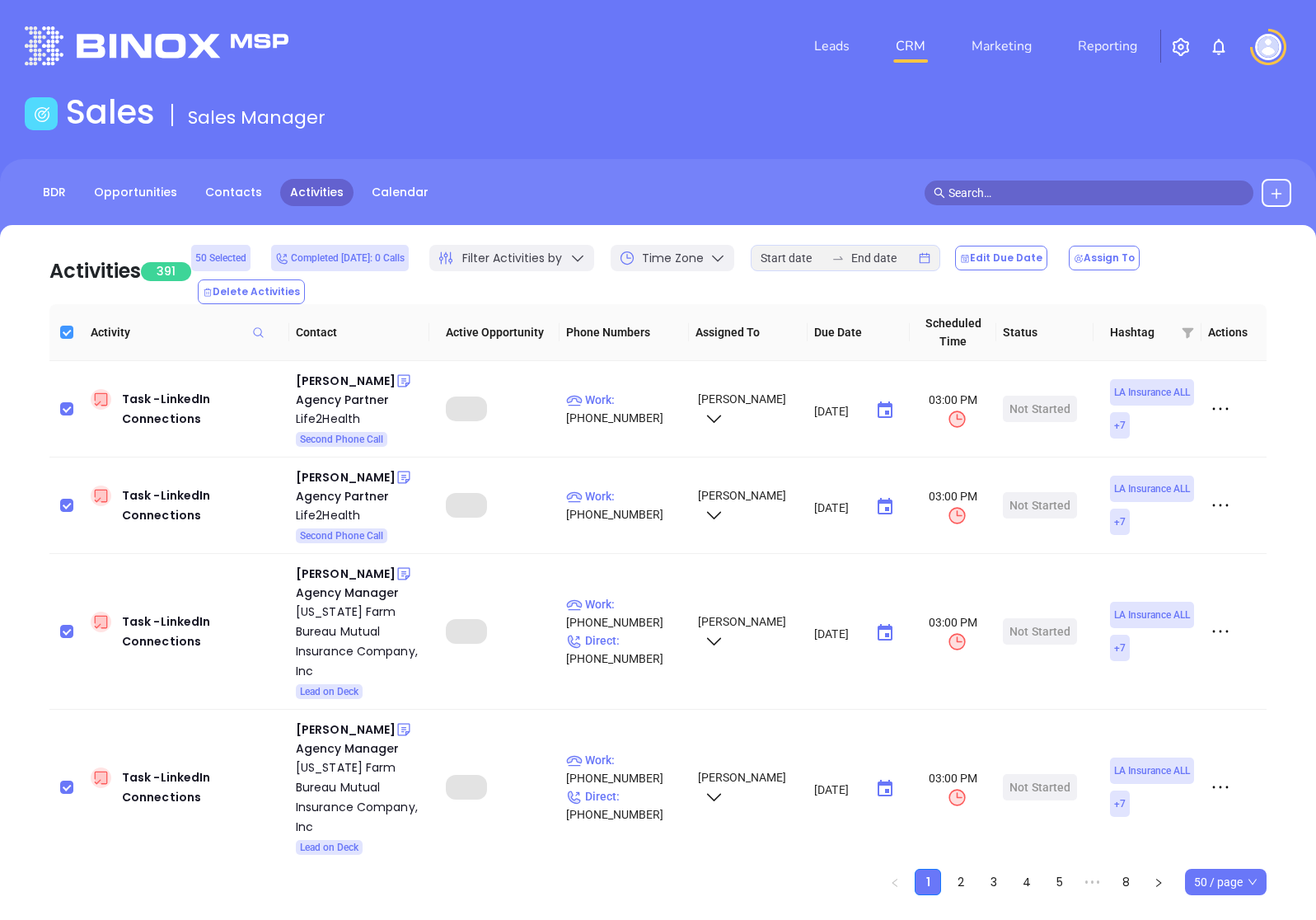
checkbox input "false"
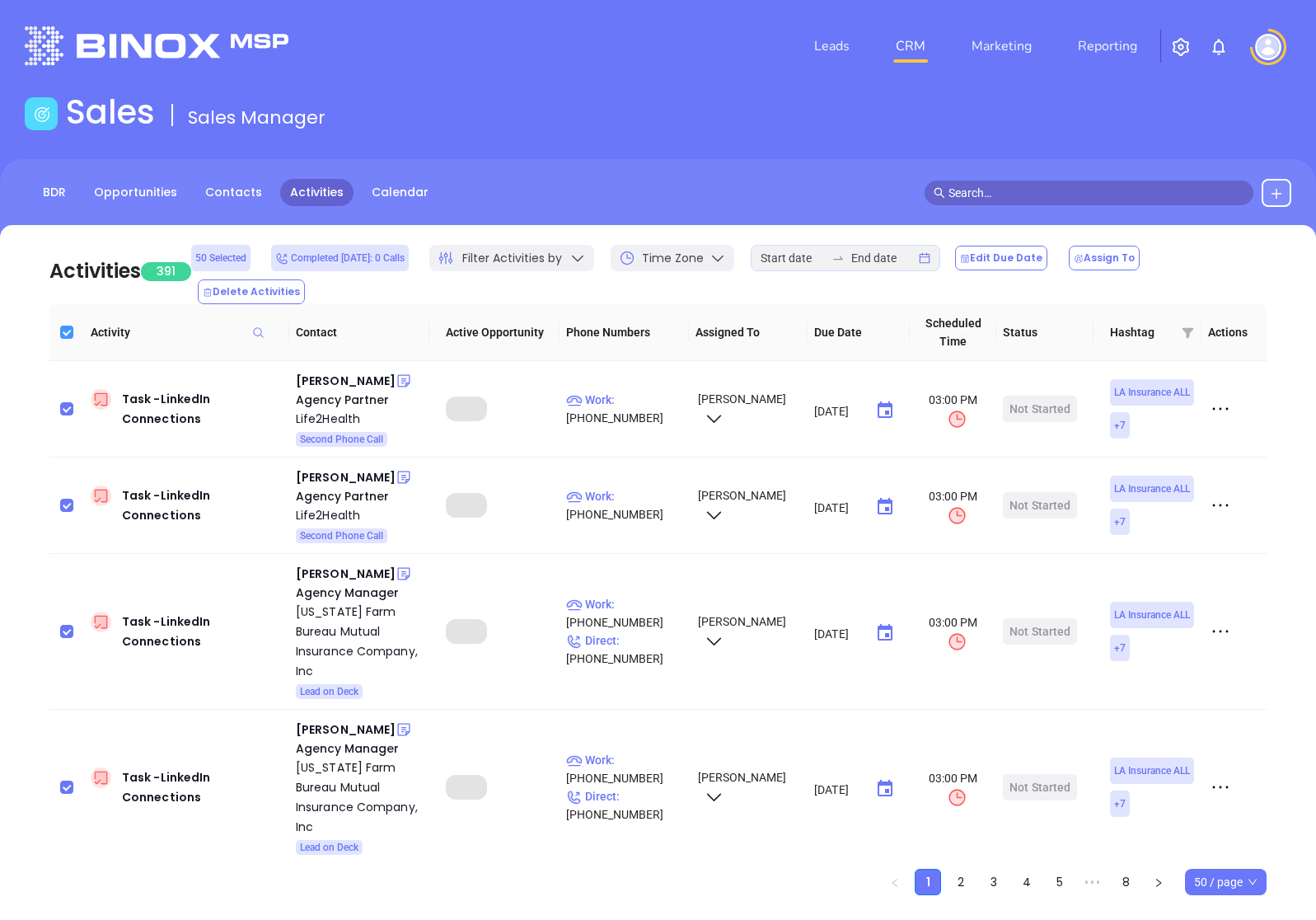
checkbox input "false"
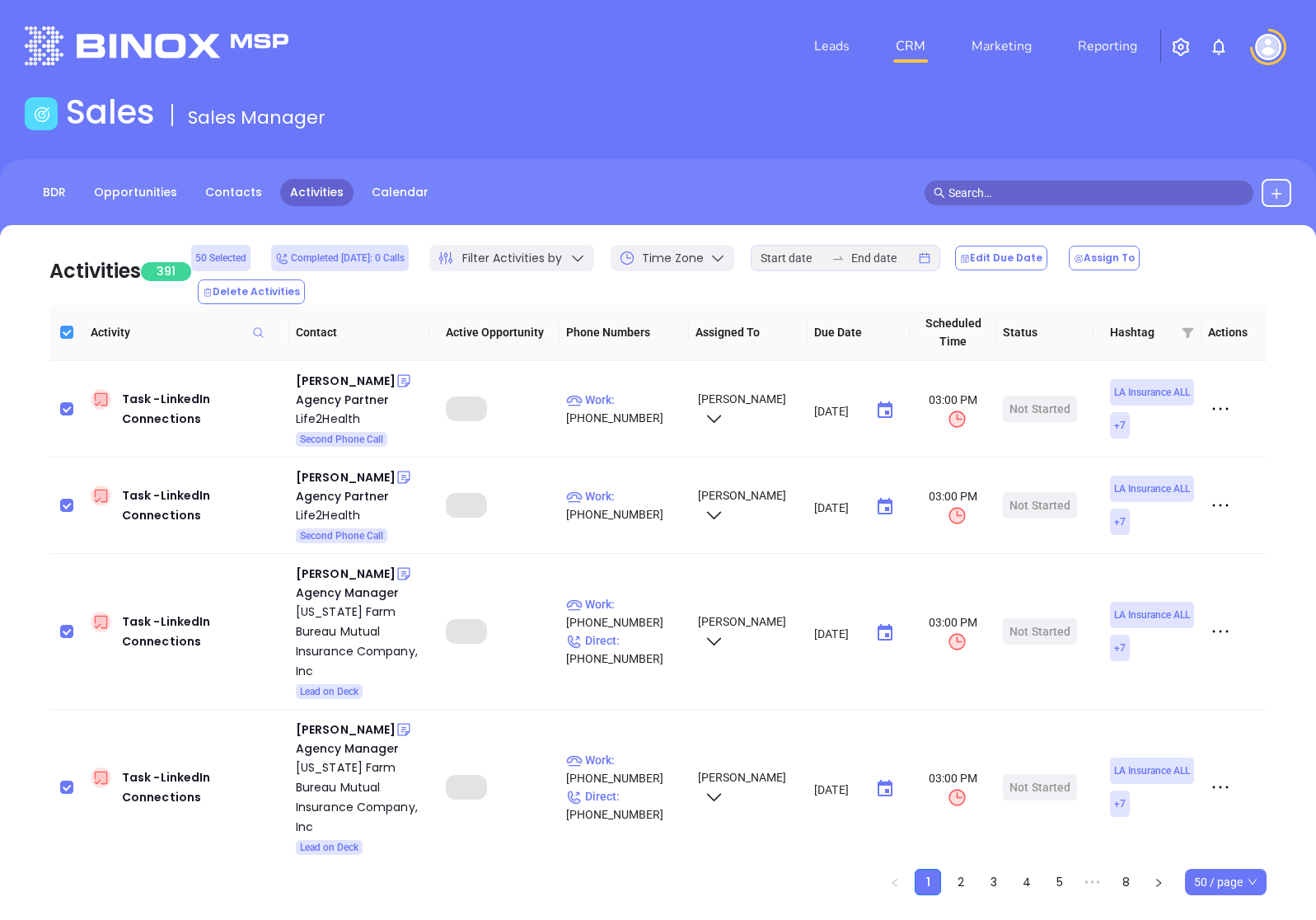
checkbox input "false"
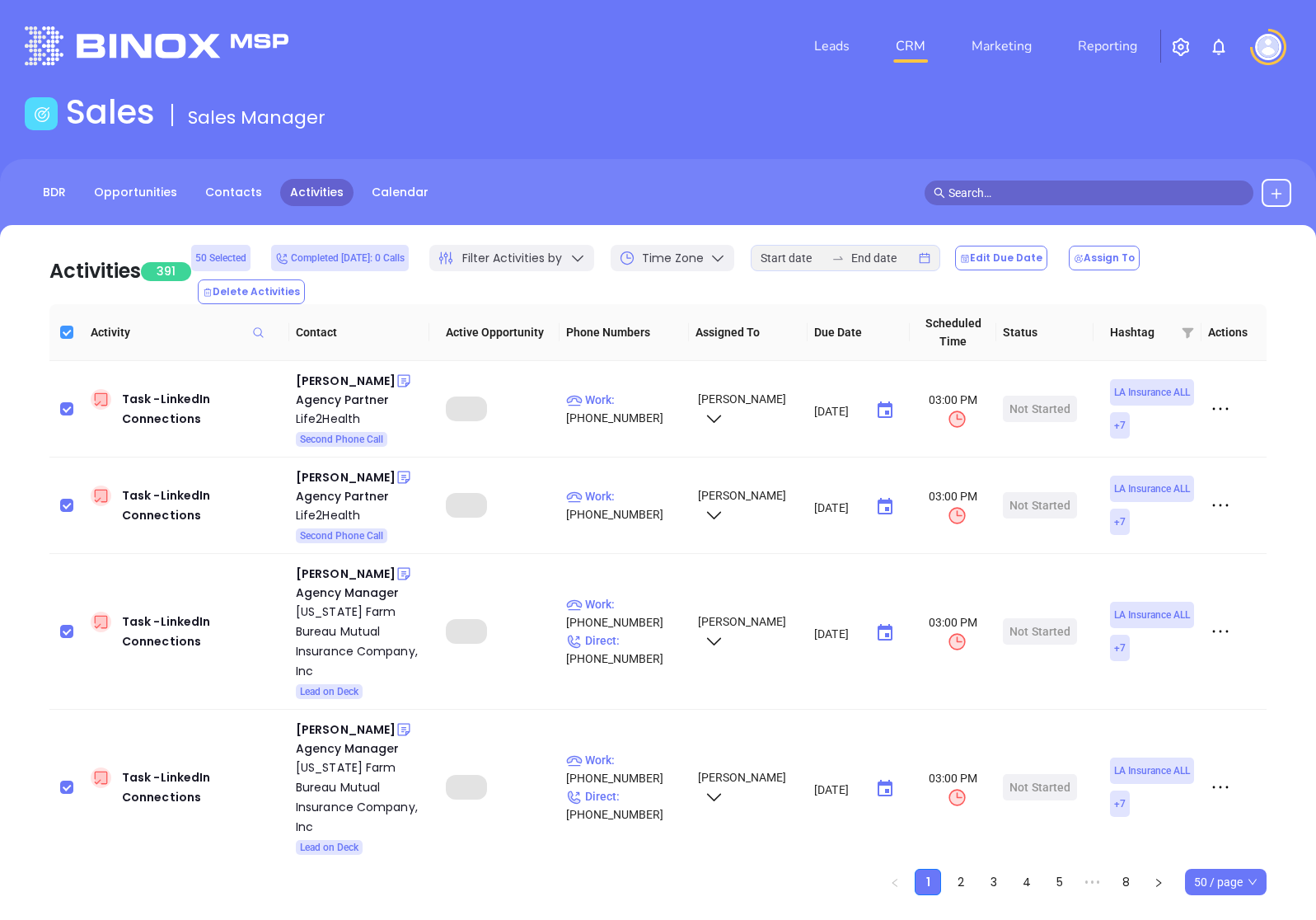
checkbox input "false"
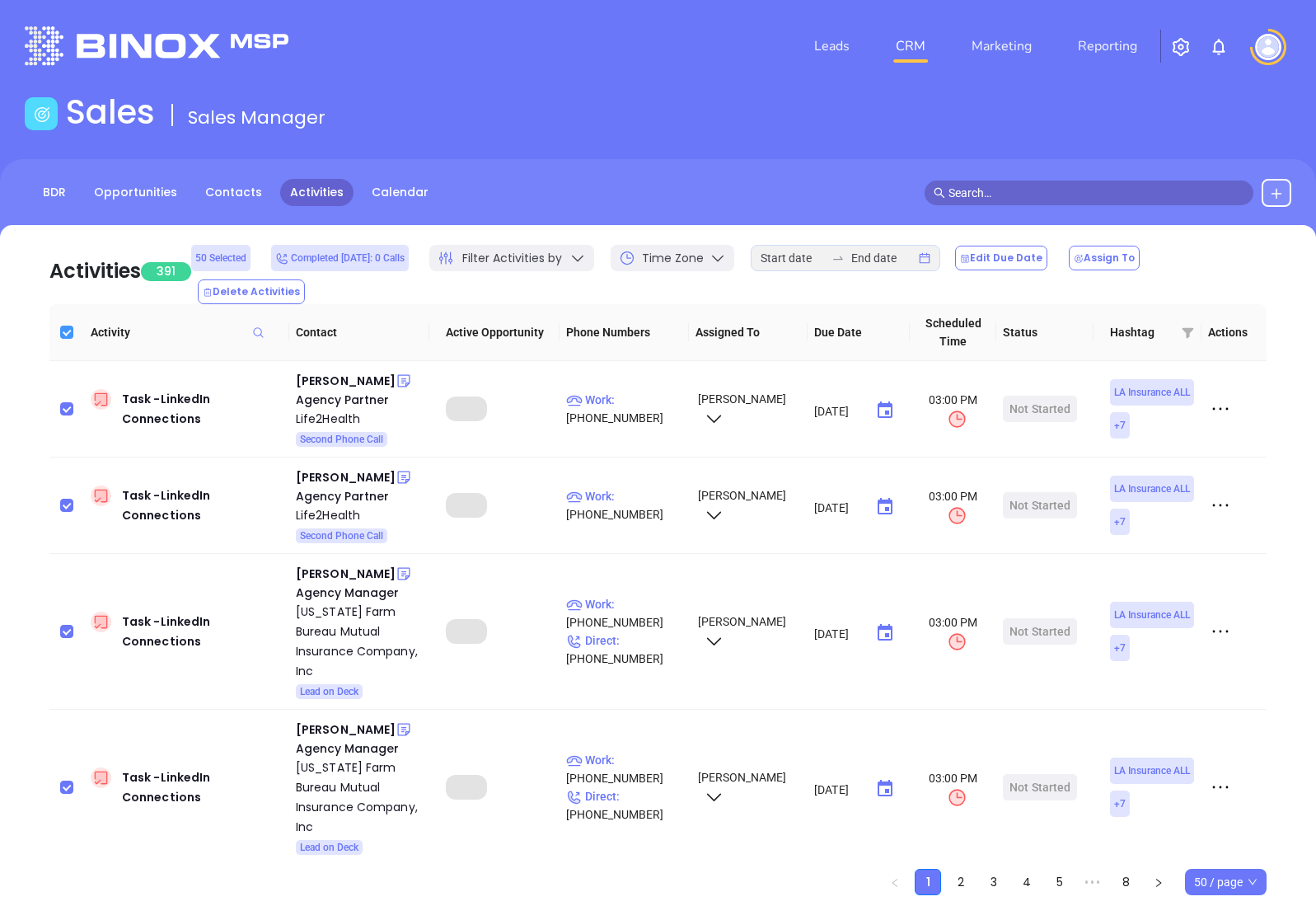
checkbox input "false"
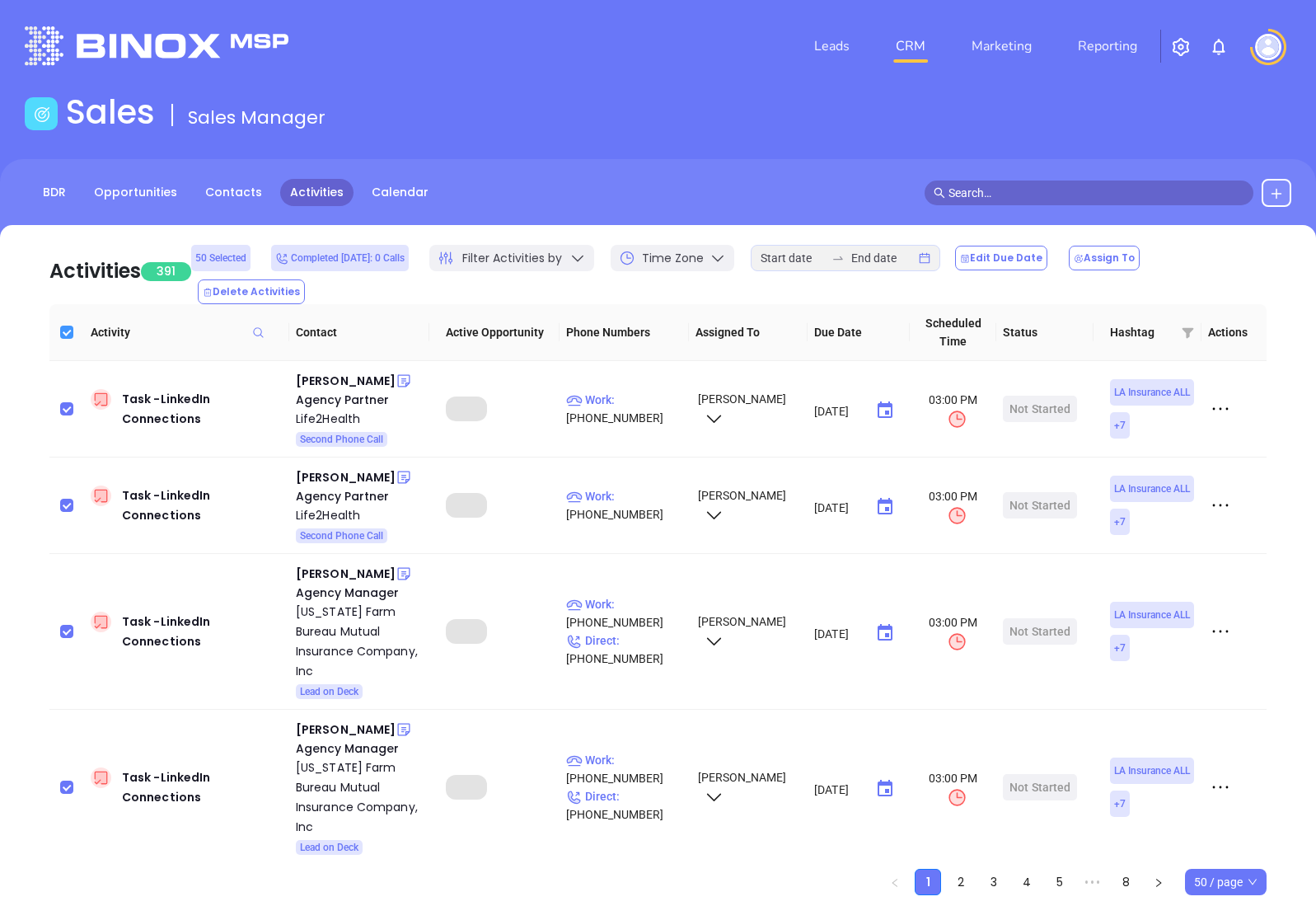
checkbox input "false"
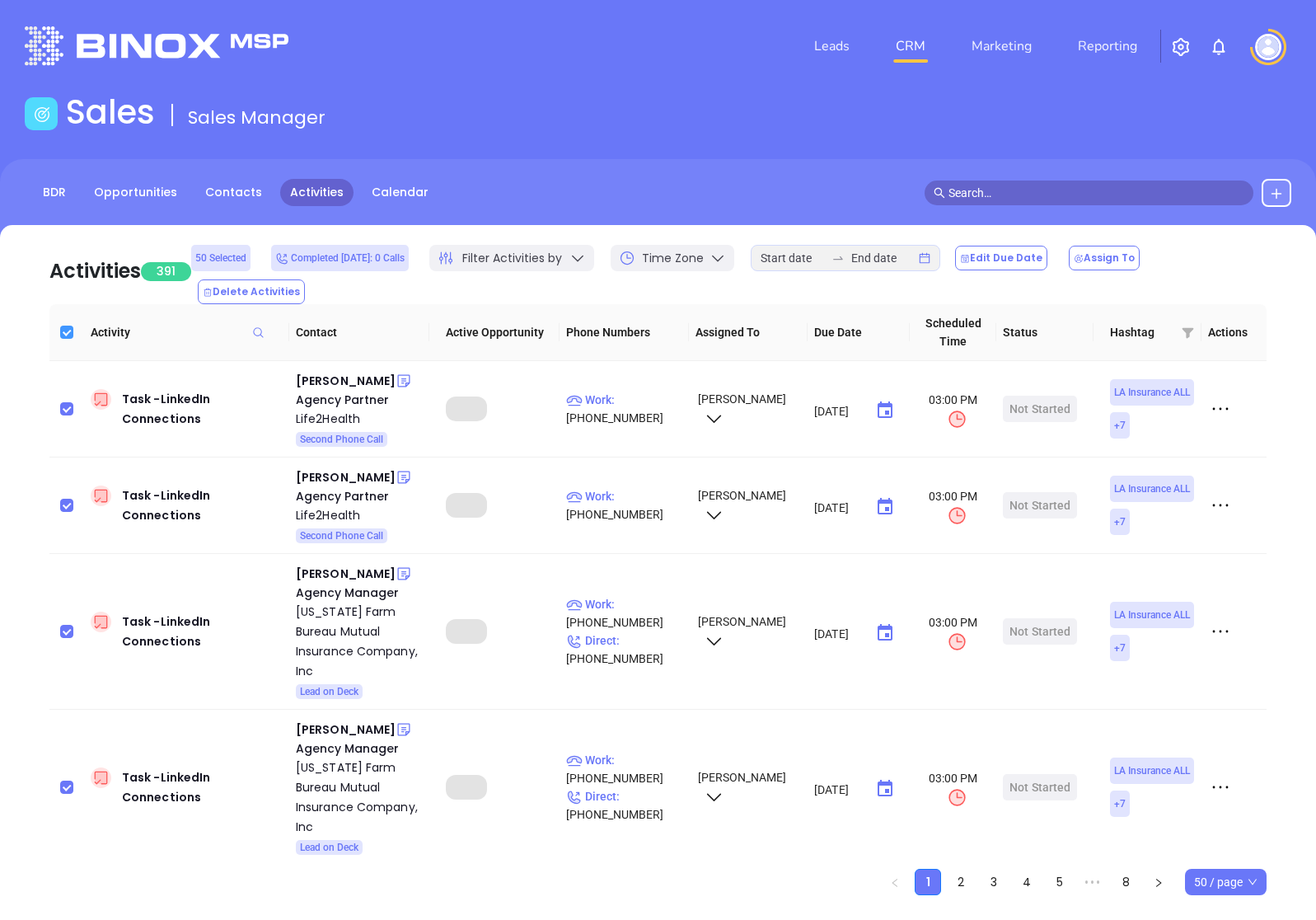
checkbox input "false"
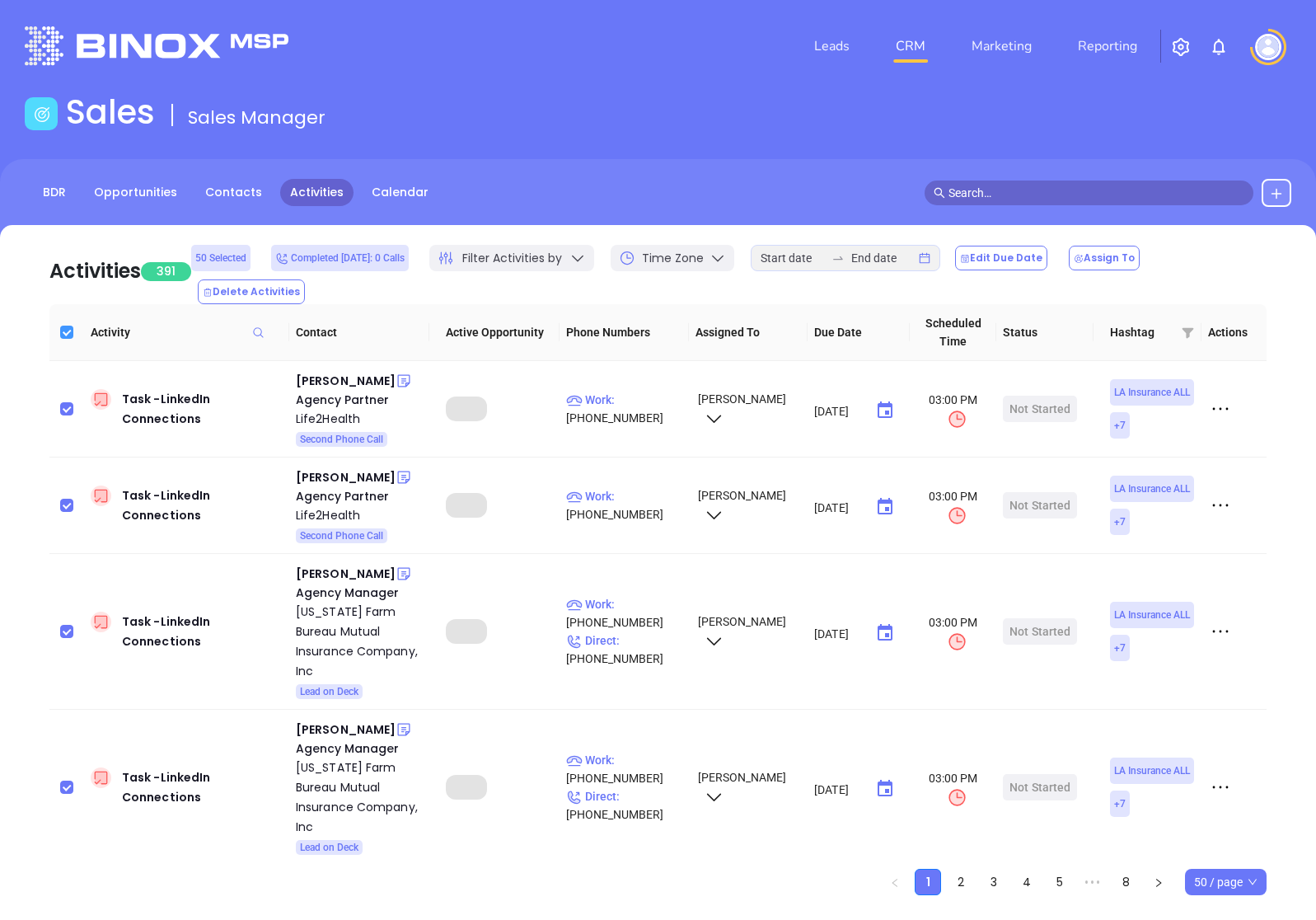
checkbox input "false"
click at [1222, 870] on span "50 / page" at bounding box center [1226, 882] width 64 height 25
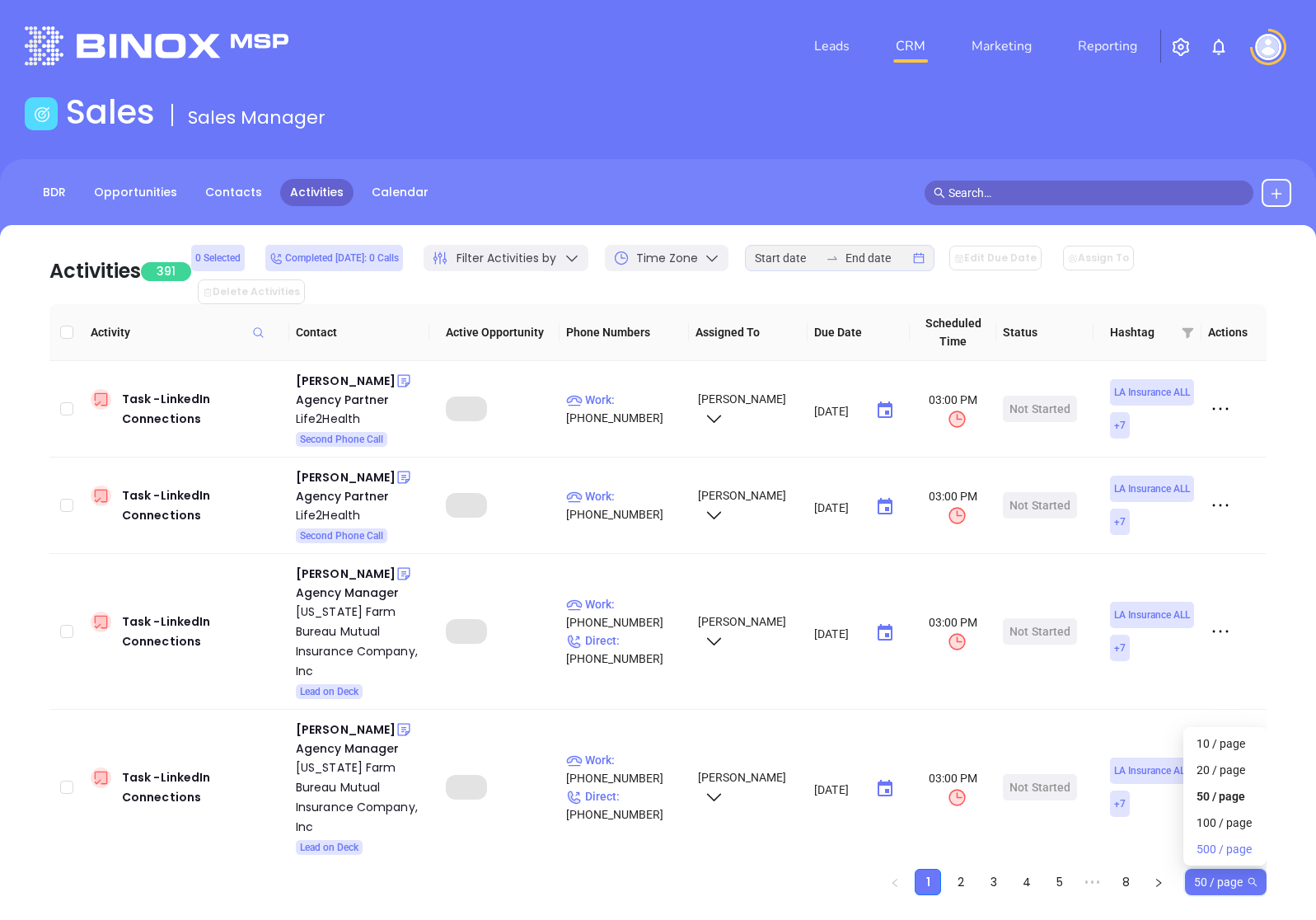
click at [1225, 840] on div "500 / page" at bounding box center [1225, 849] width 57 height 18
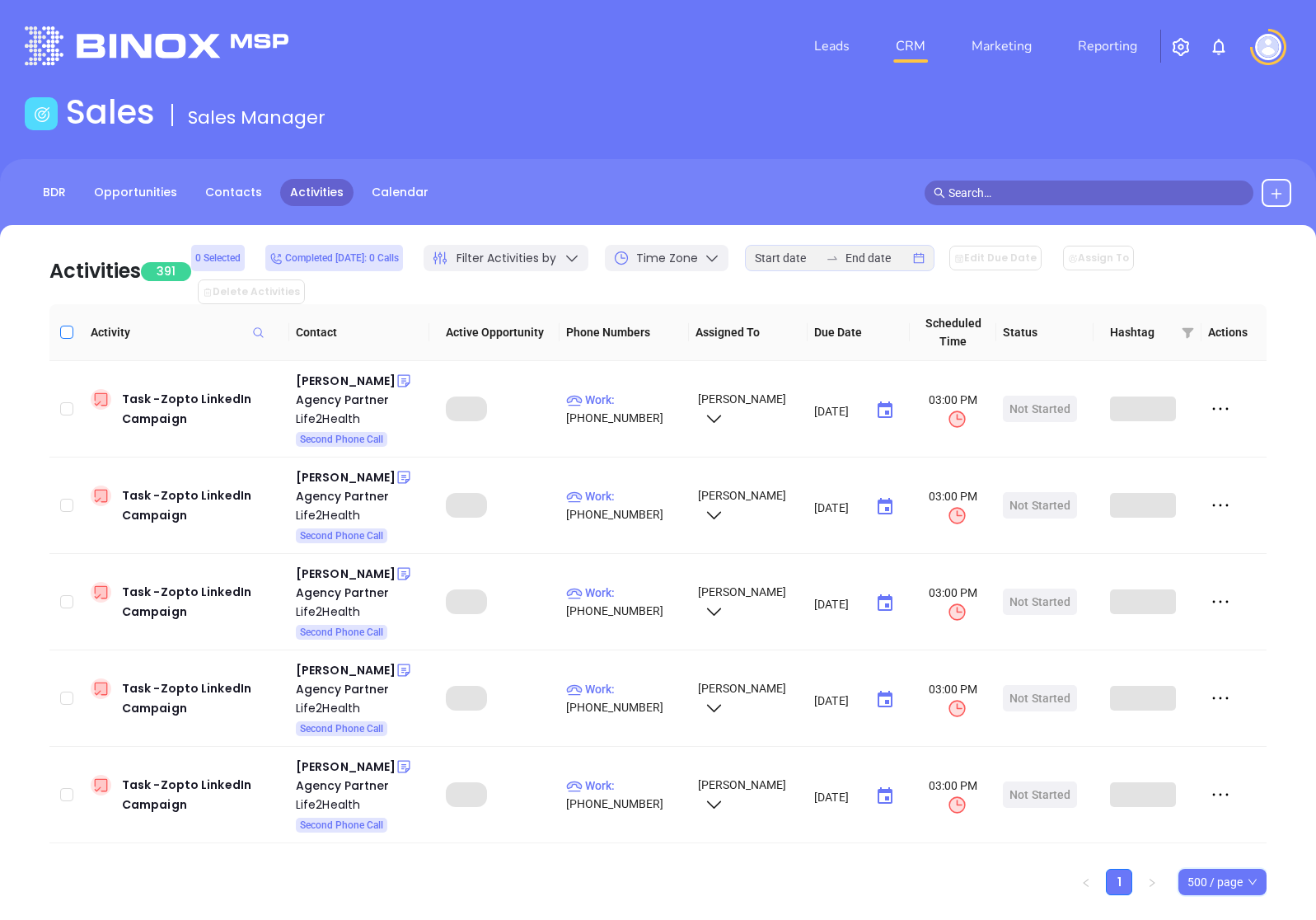
click at [64, 325] on input "Select all" at bounding box center [66, 332] width 13 height 13
checkbox input "true"
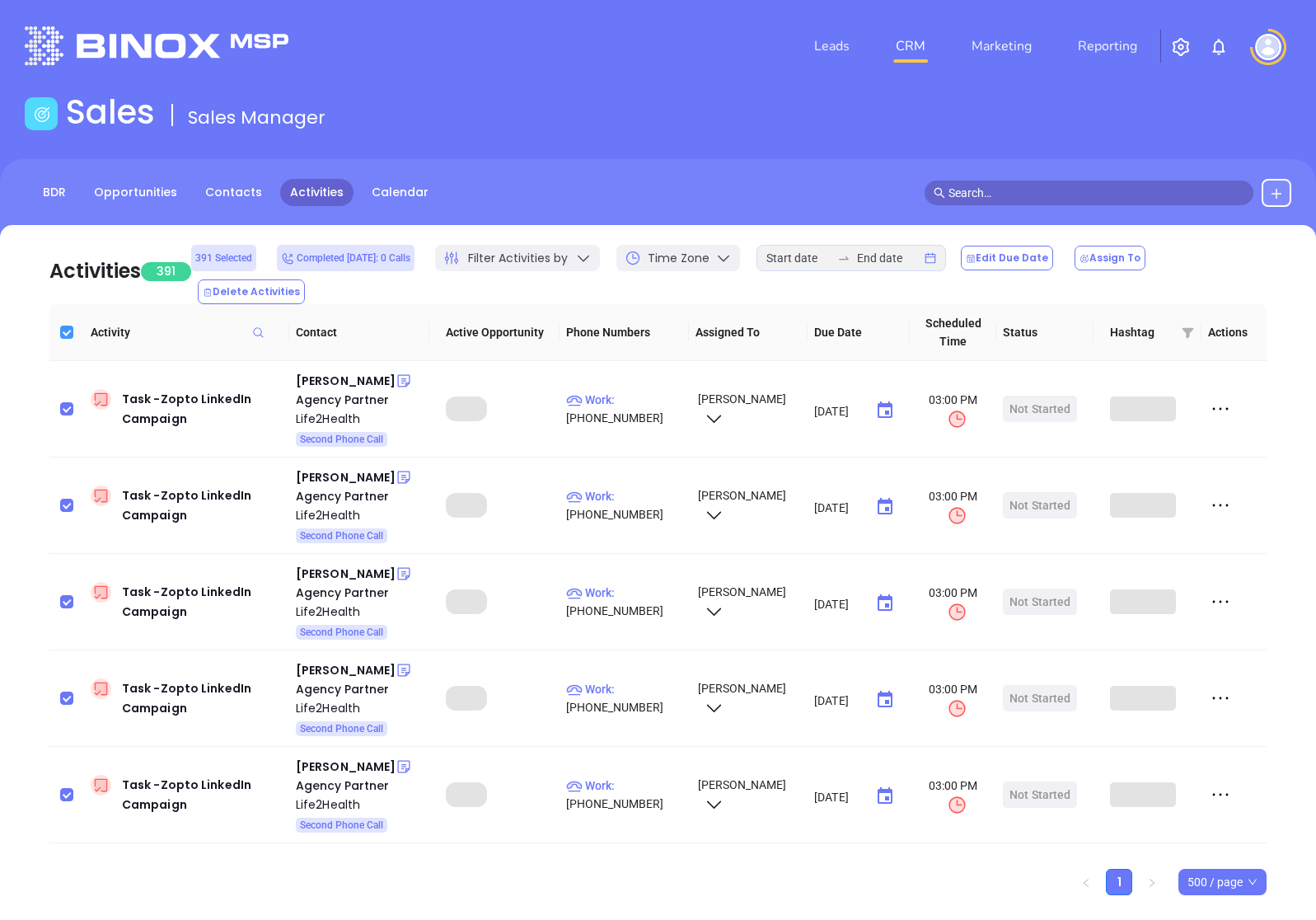
checkbox input "true"
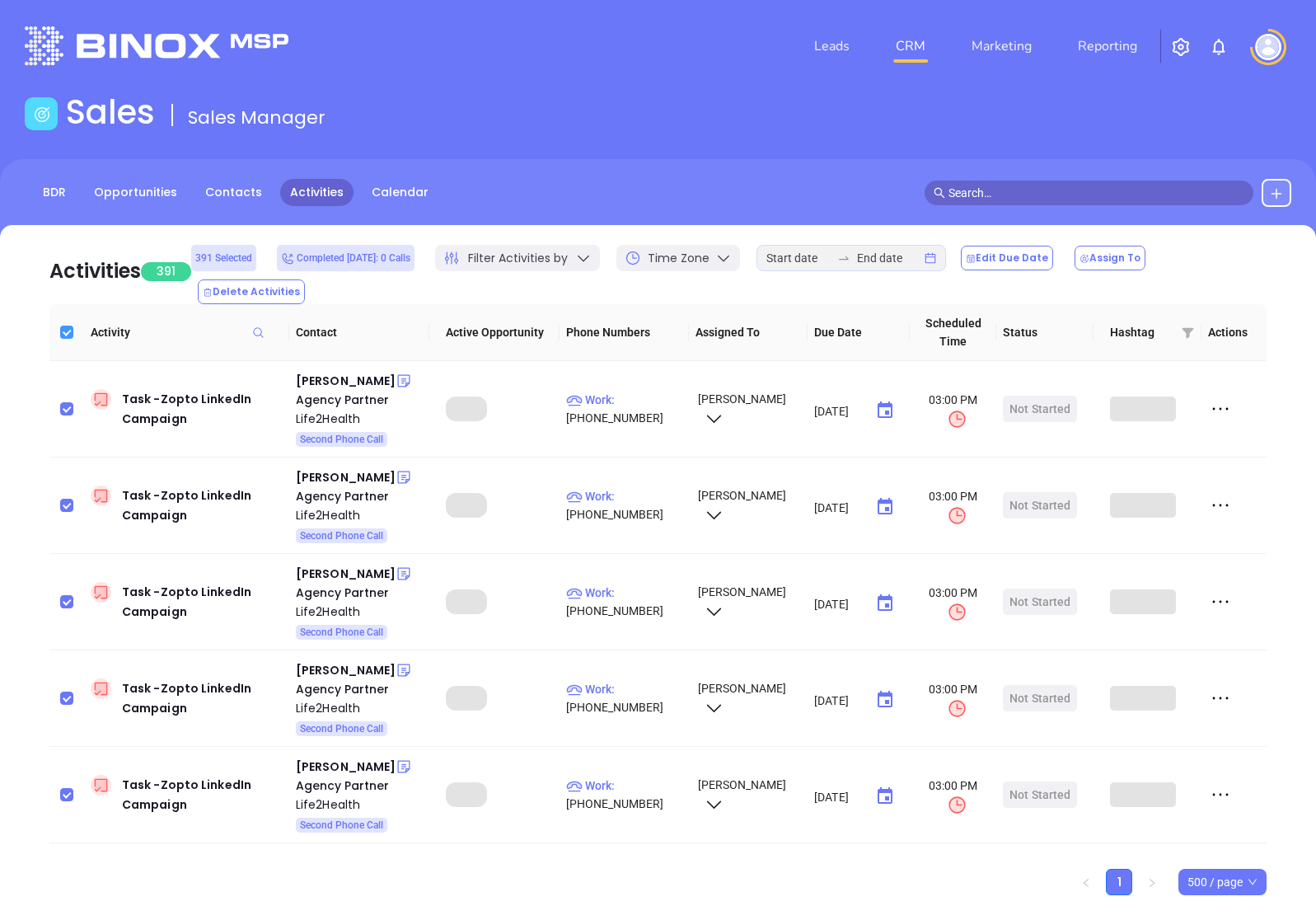
checkbox input "true"
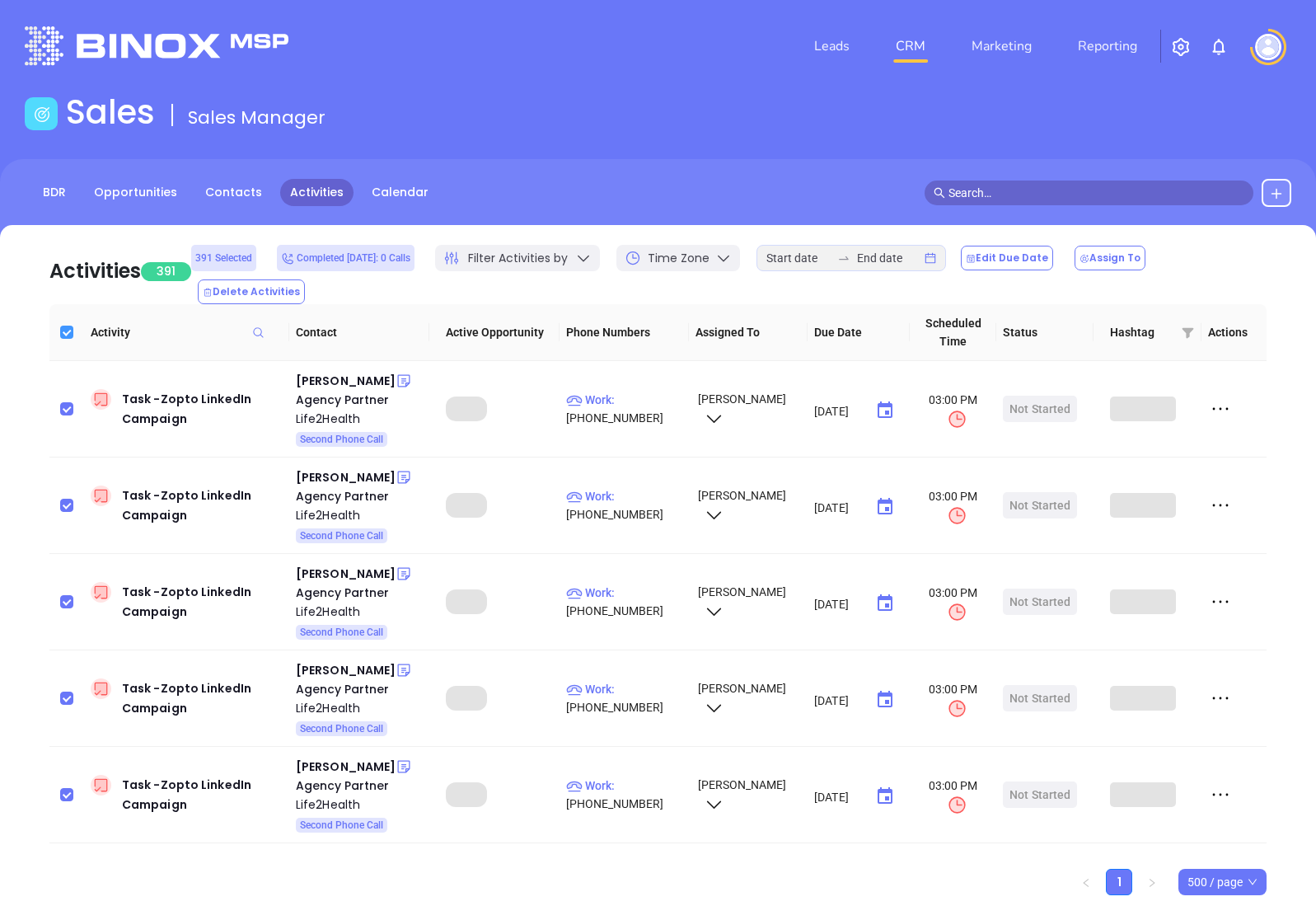
checkbox input "true"
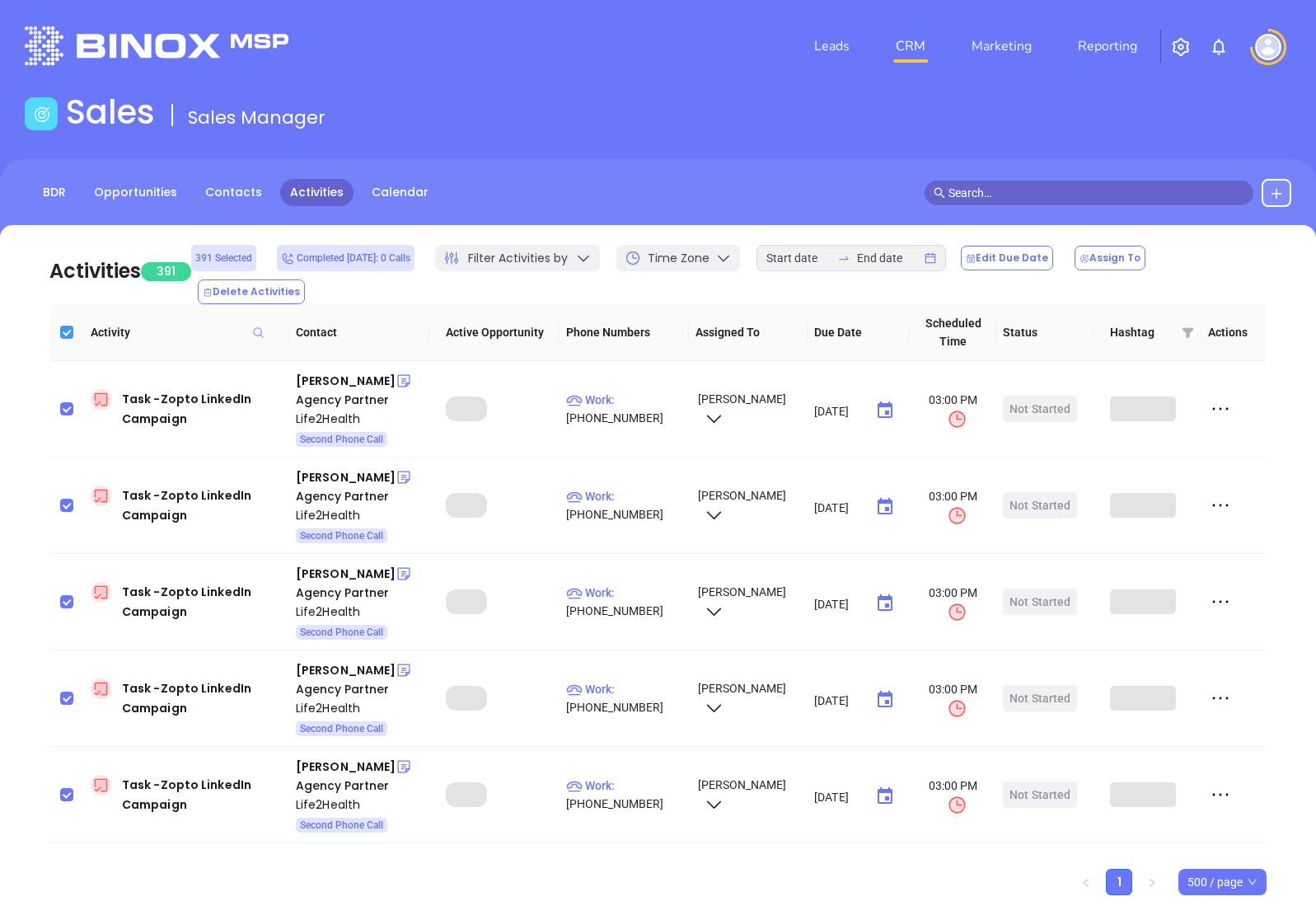
checkbox input "true"
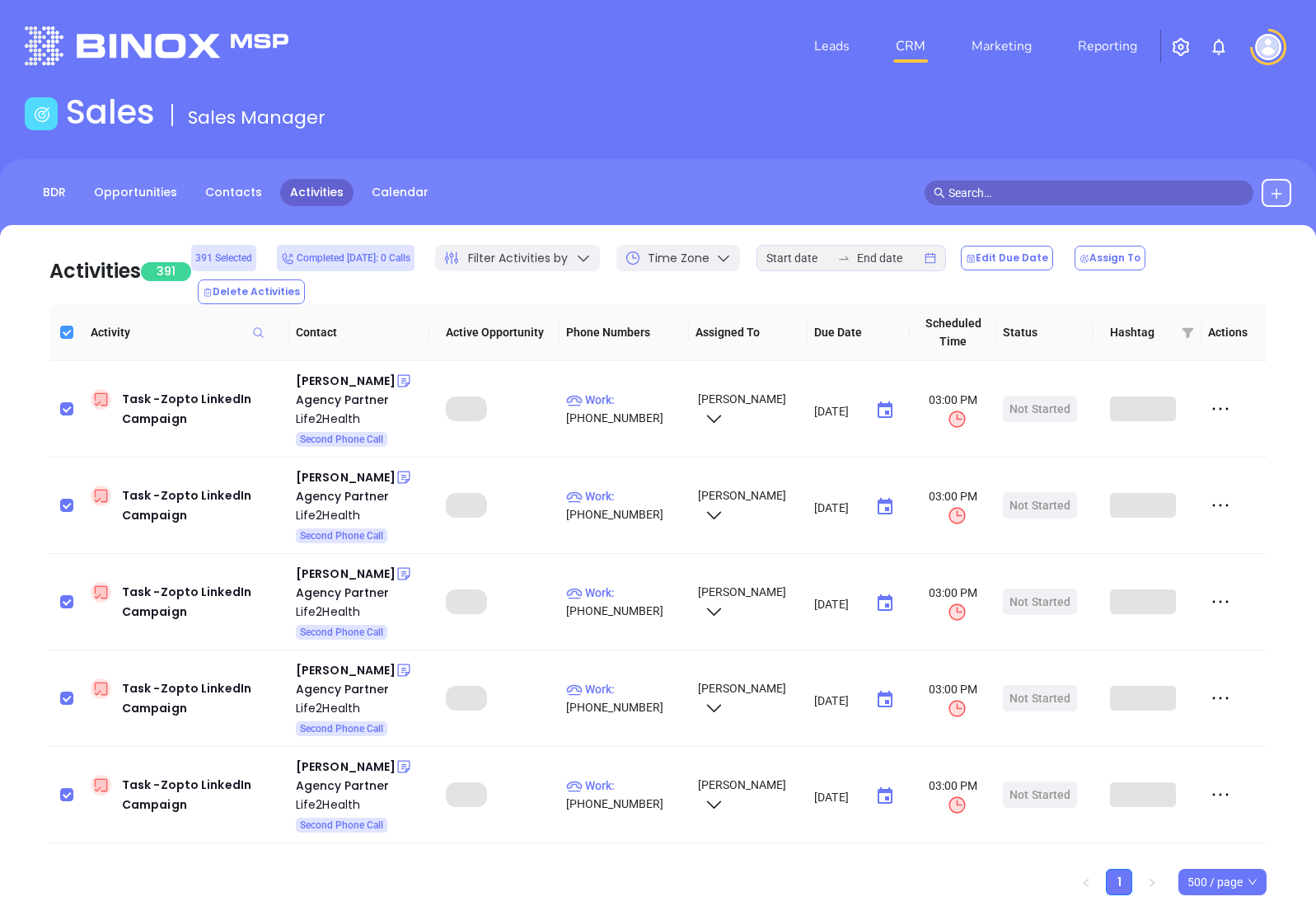
checkbox input "true"
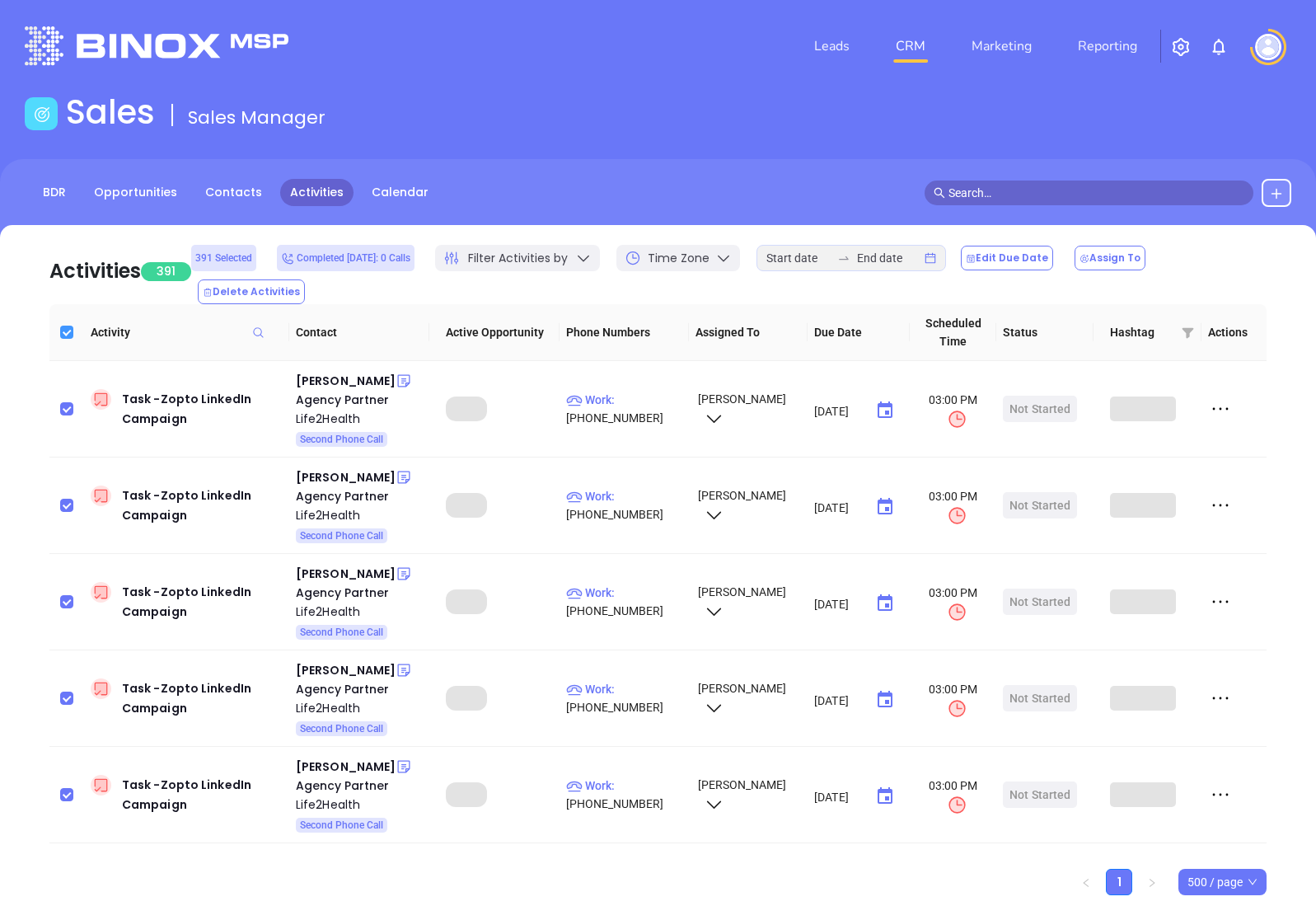
checkbox input "true"
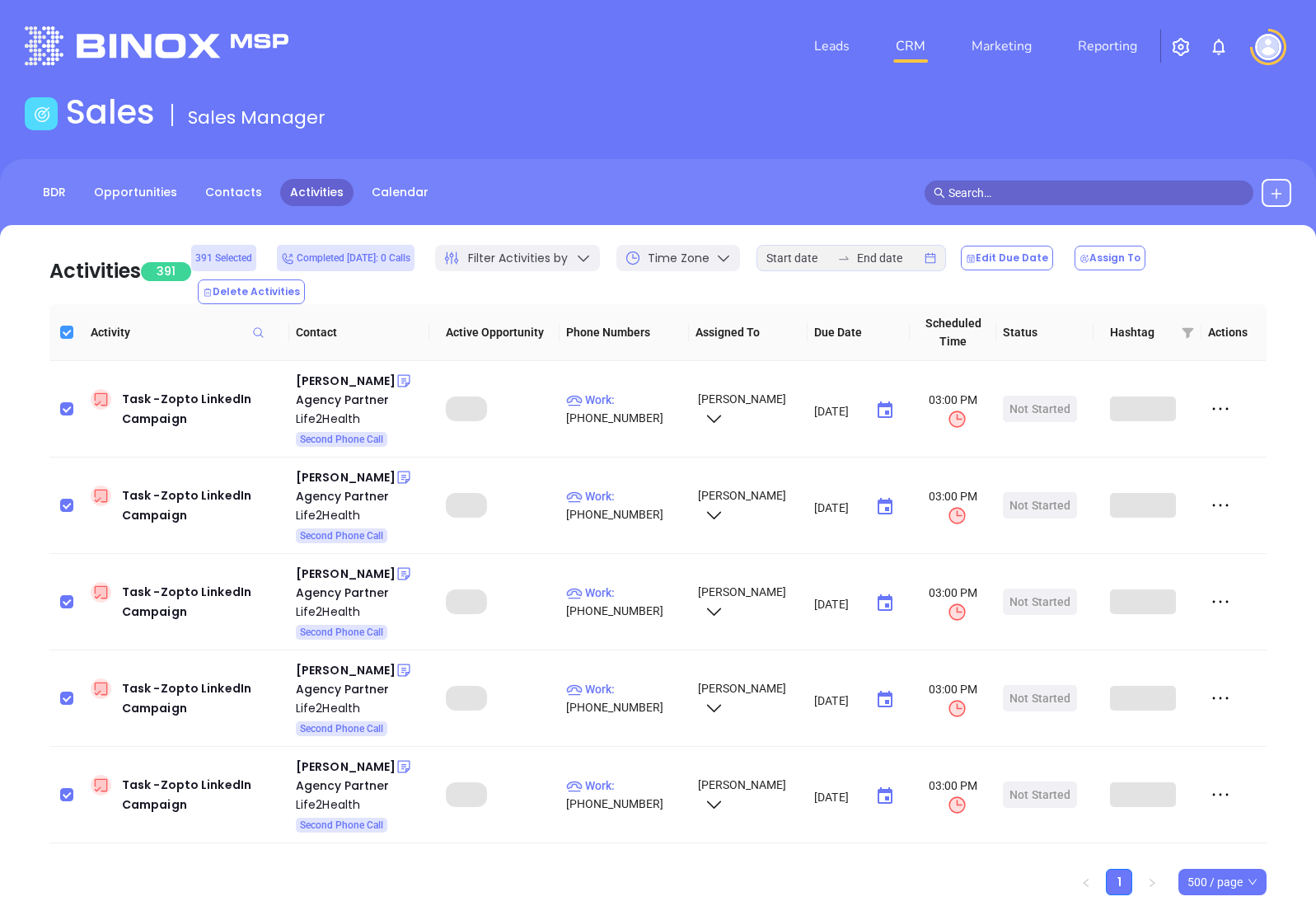
checkbox input "true"
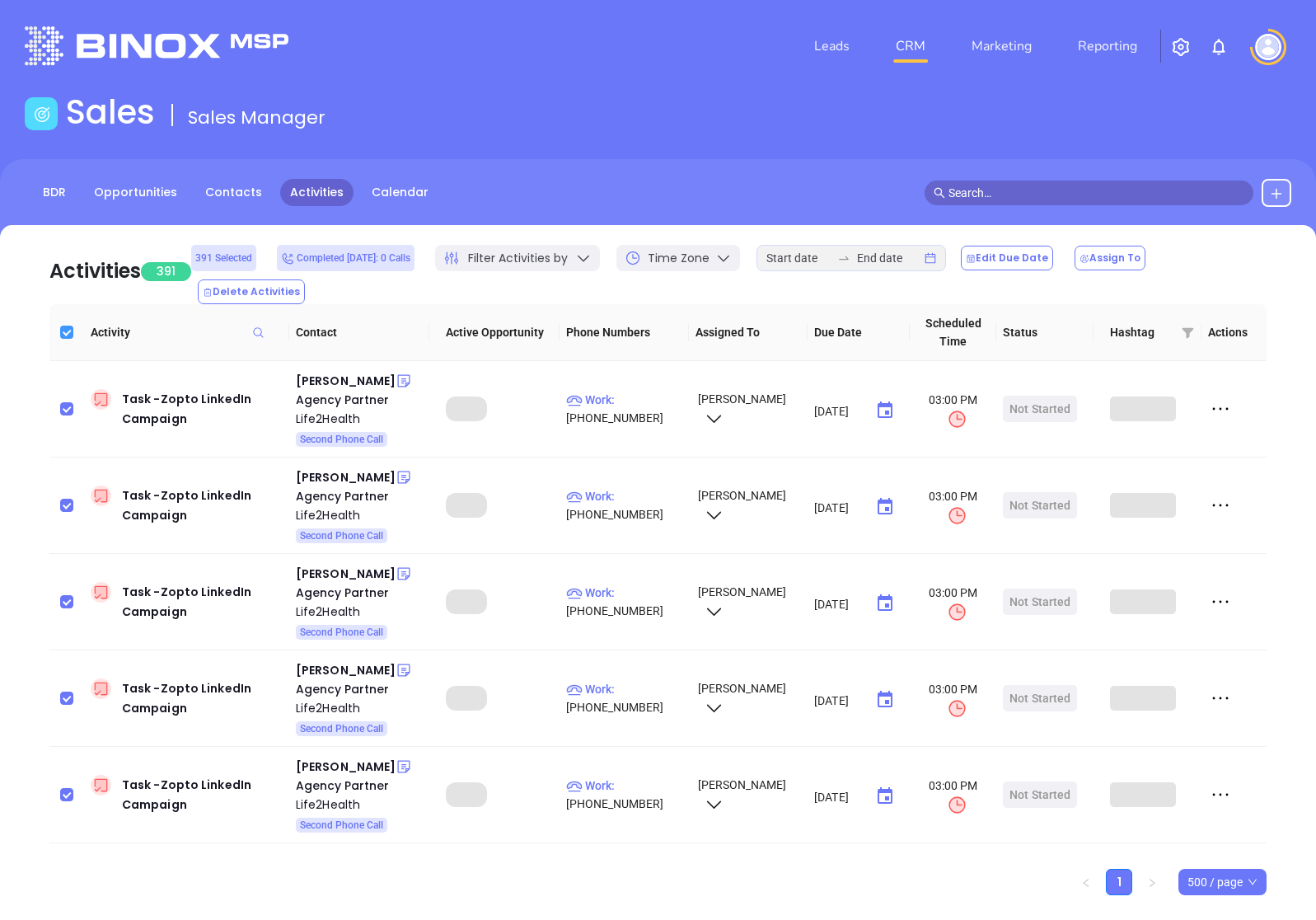
checkbox input "true"
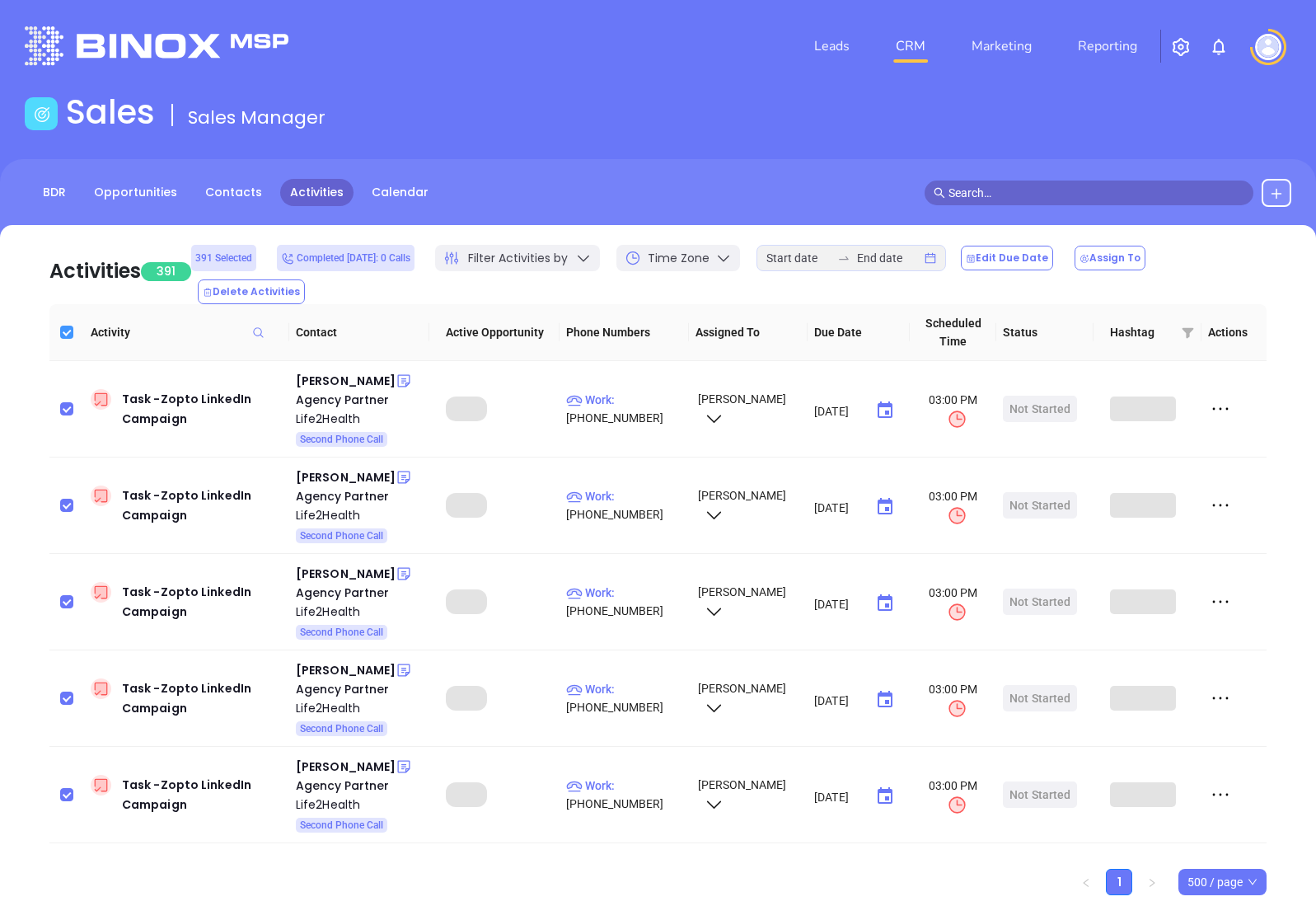
checkbox input "true"
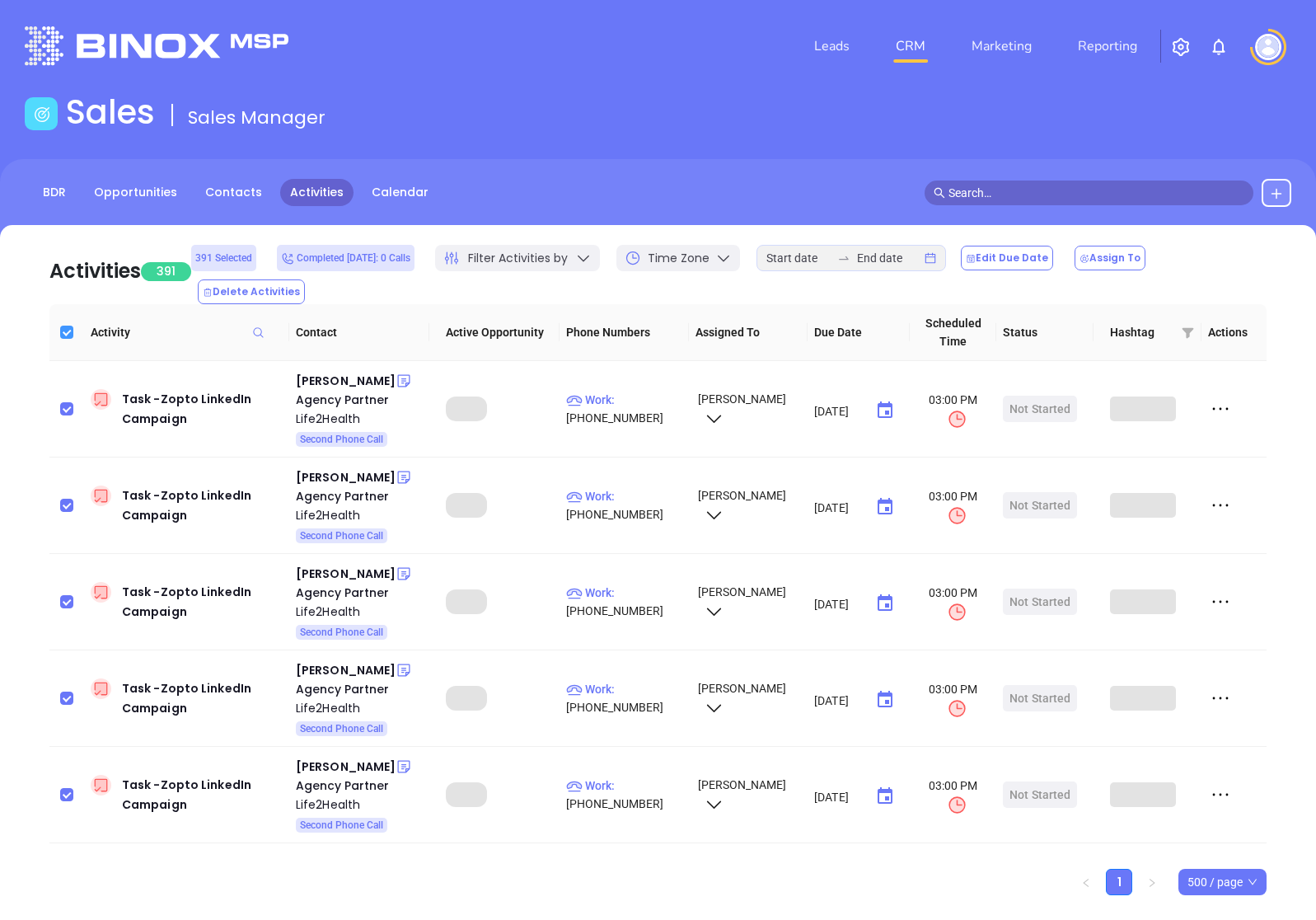
checkbox input "true"
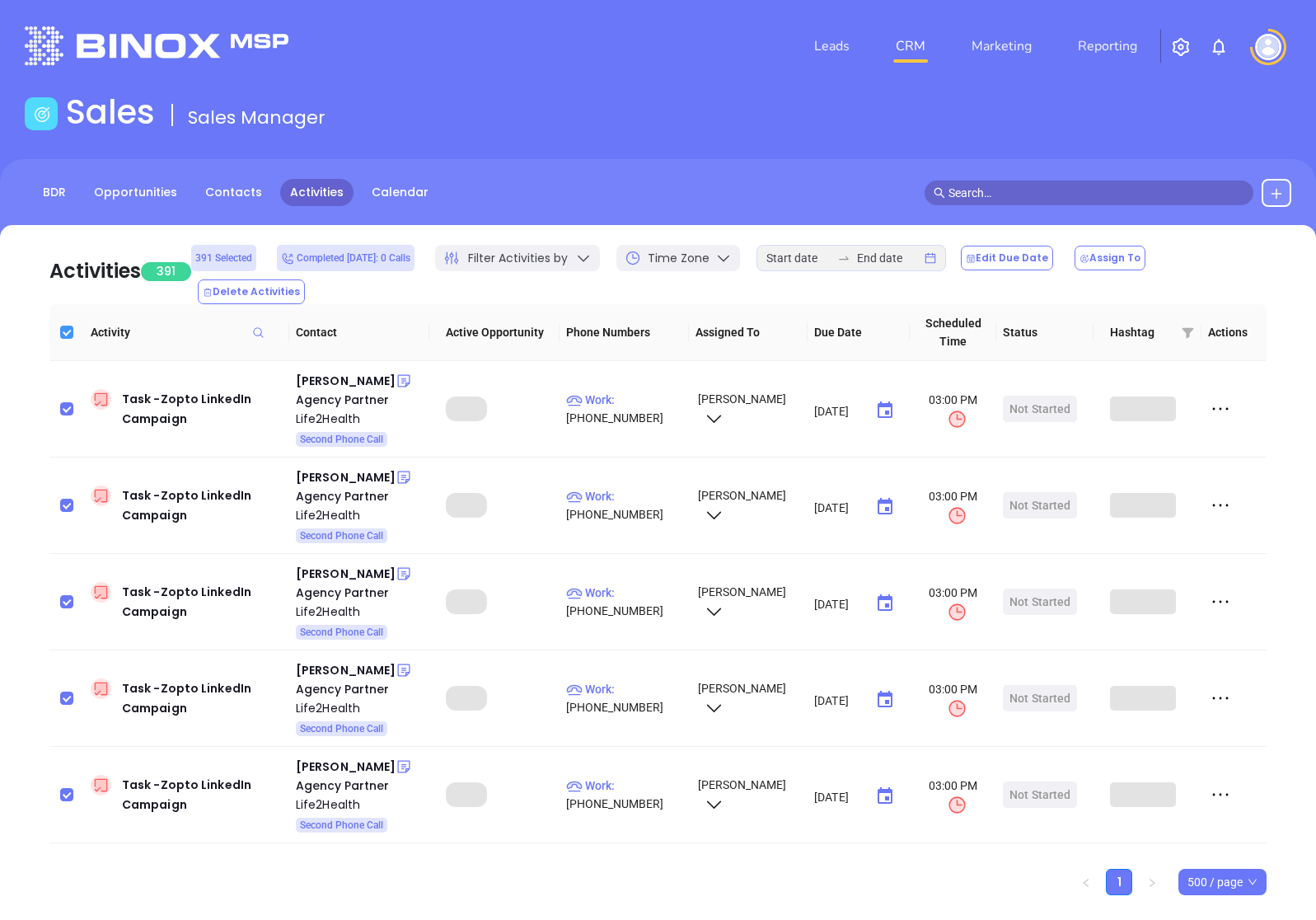
checkbox input "true"
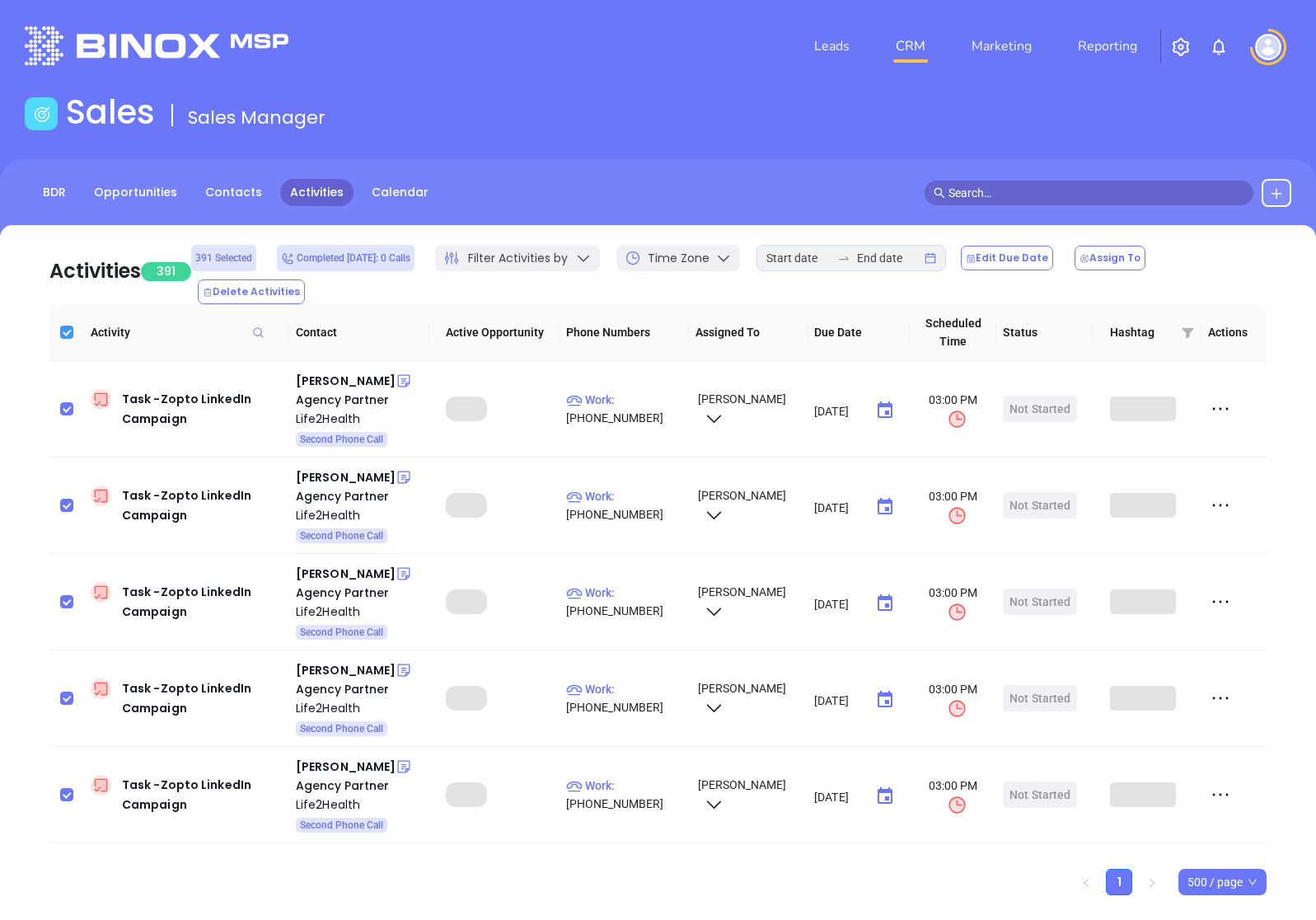
checkbox input "true"
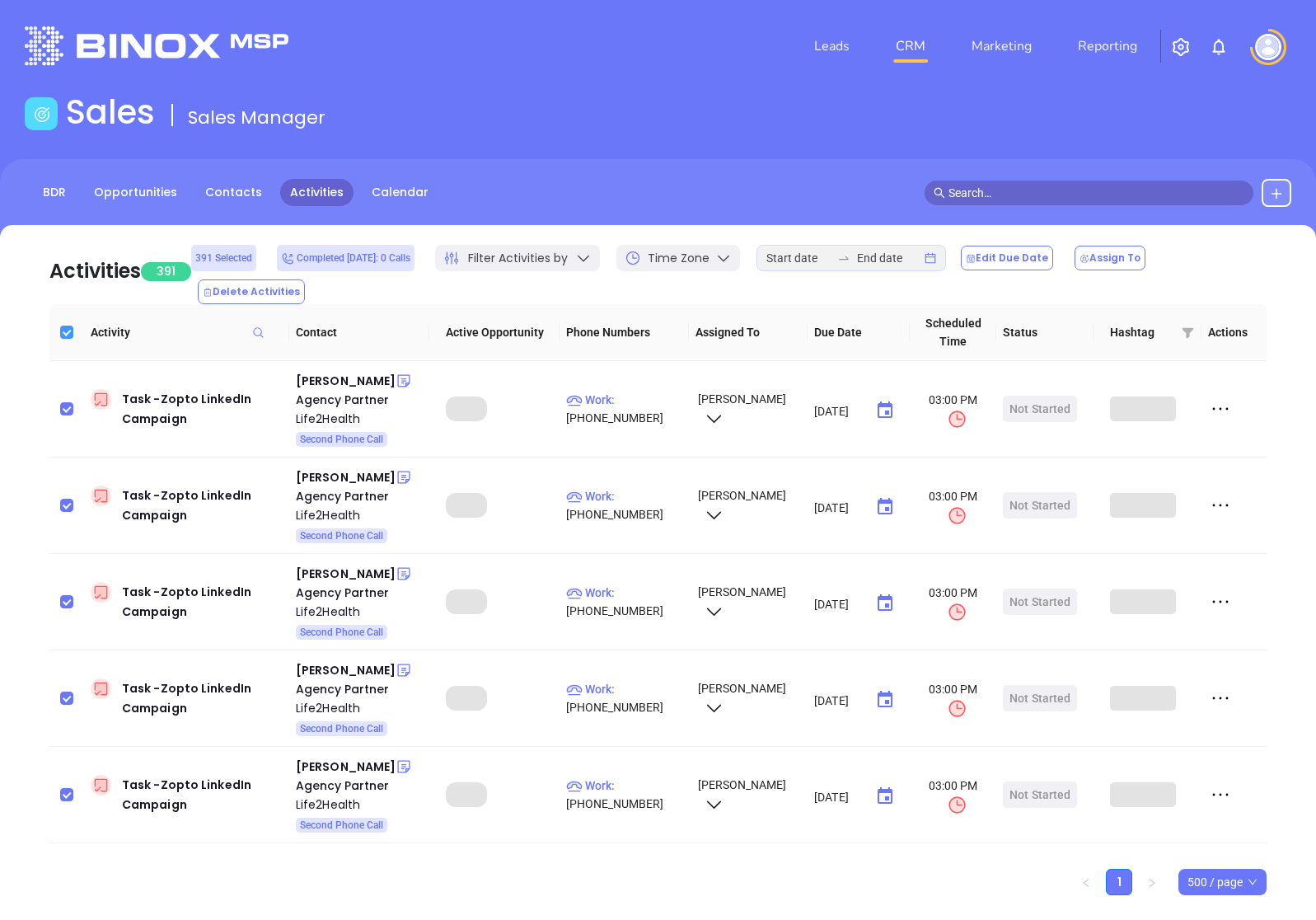
checkbox input "true"
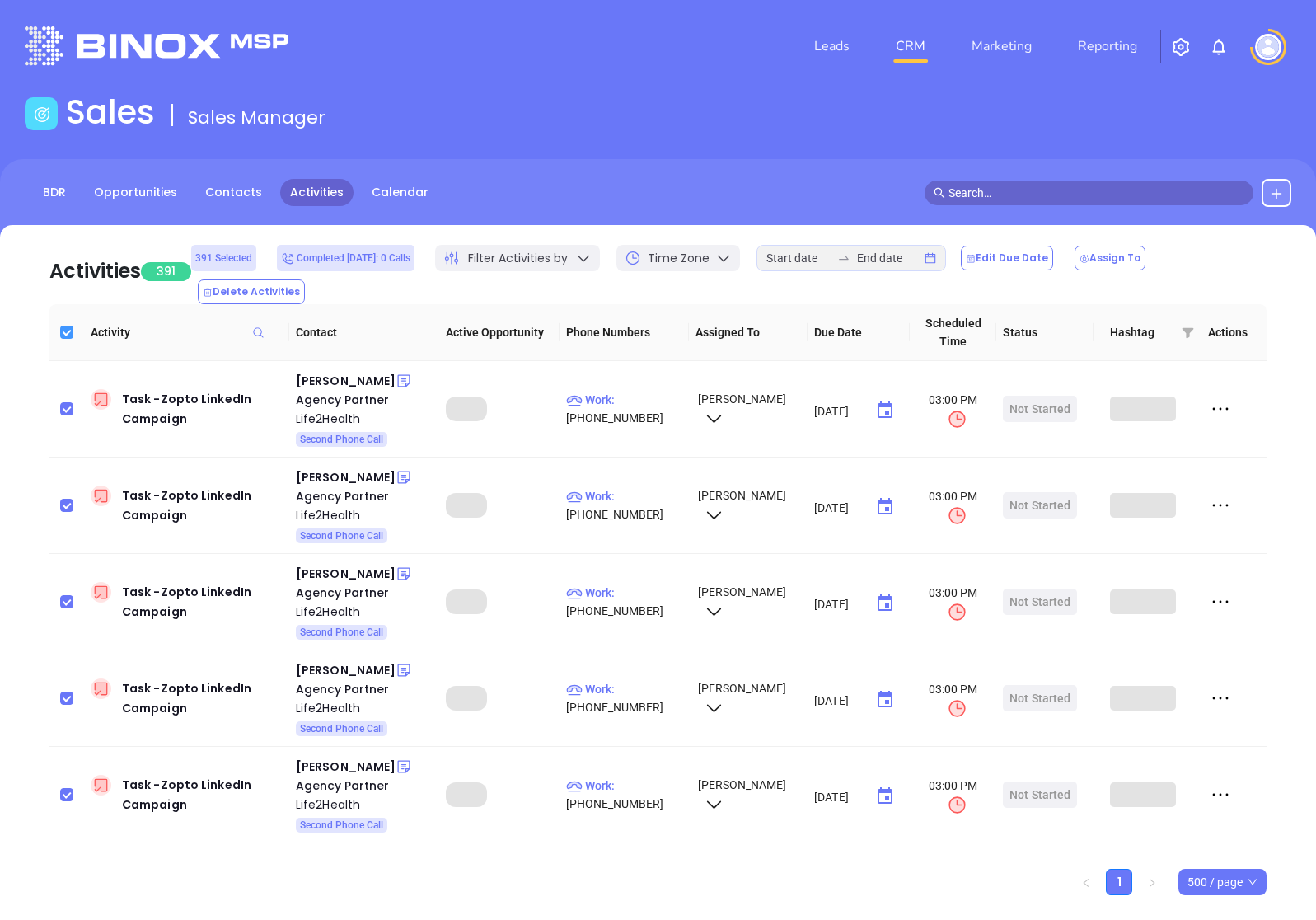
checkbox input "true"
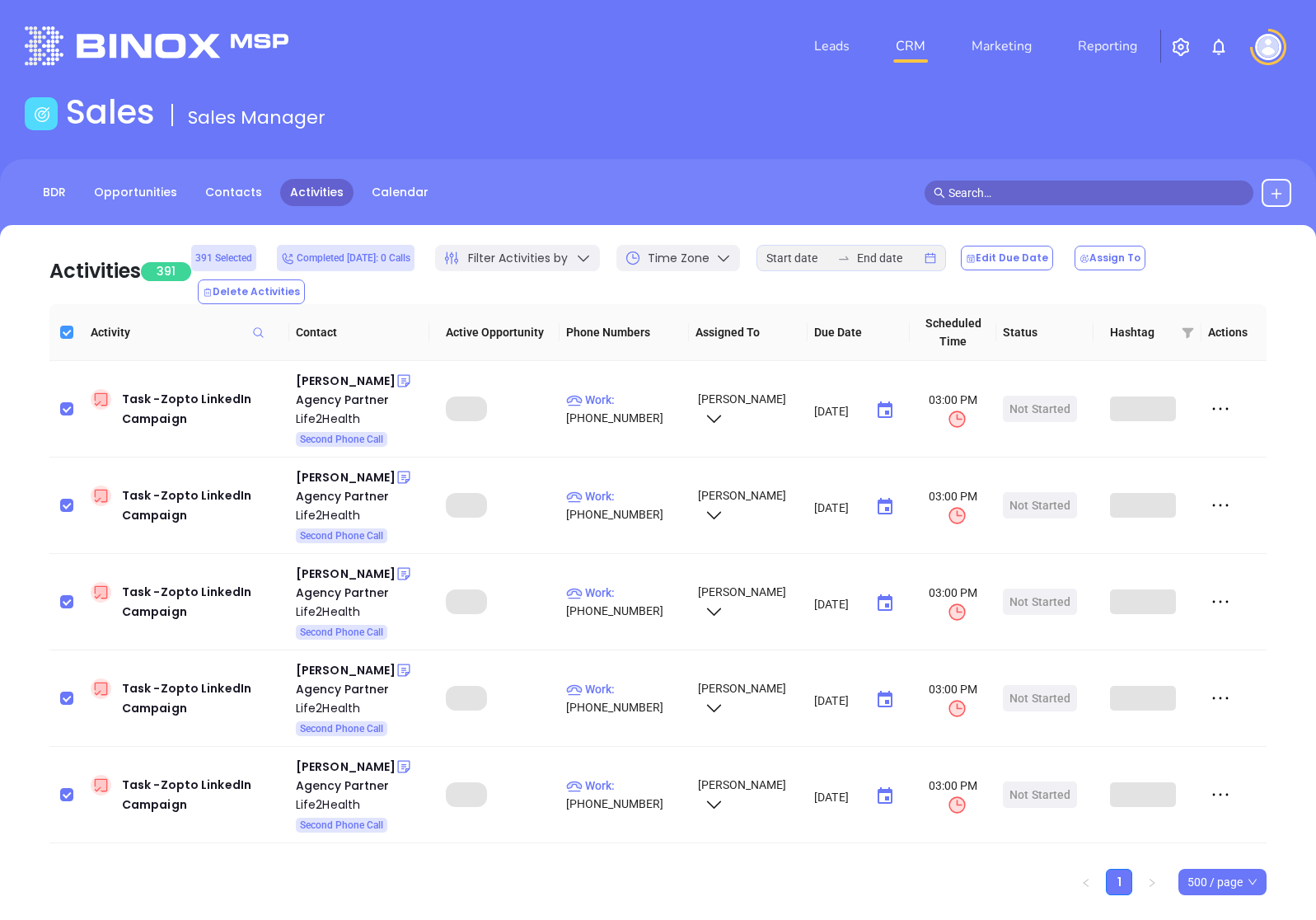
checkbox input "true"
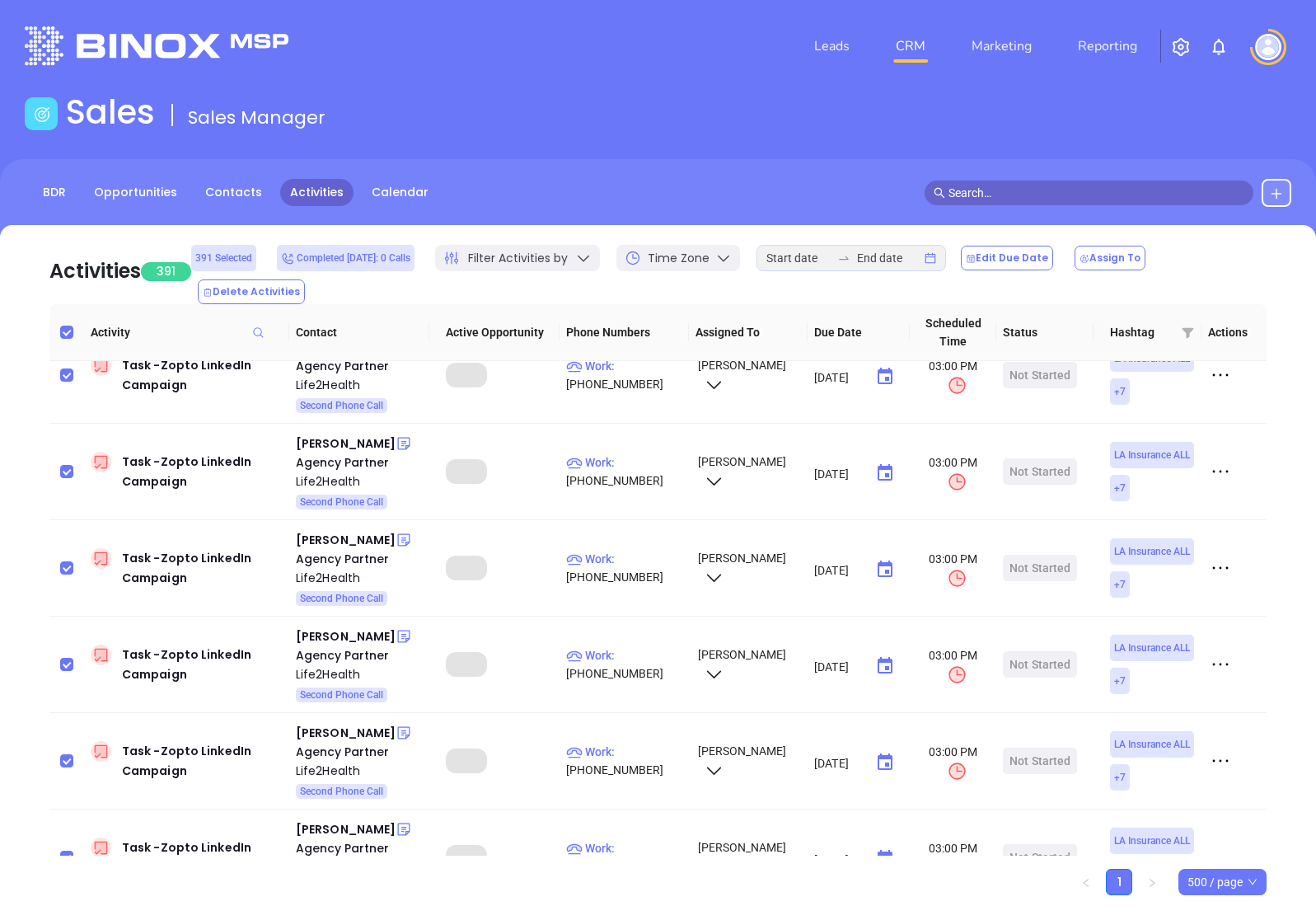
scroll to position [10, 0]
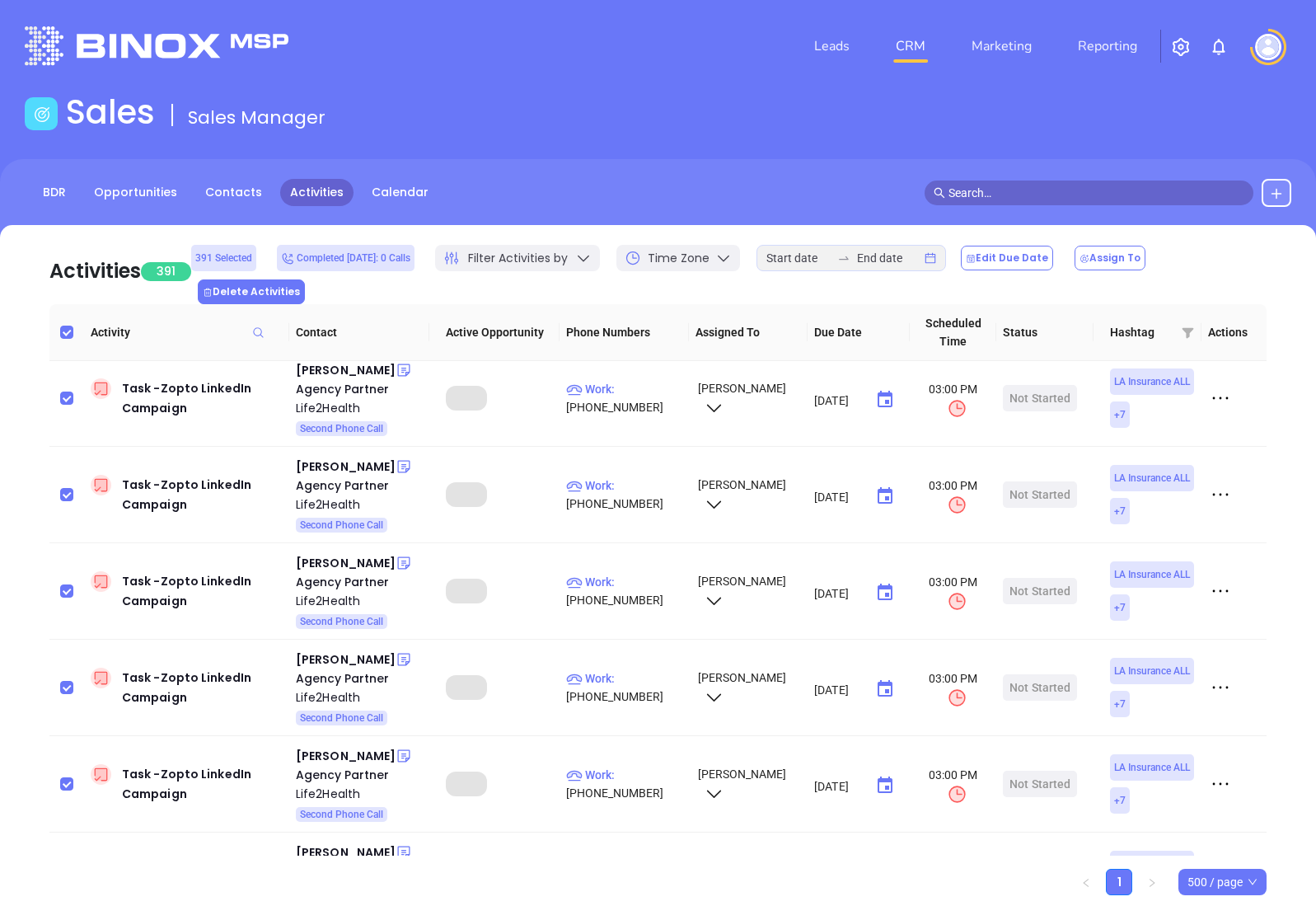
click at [305, 280] on button "Delete Activities" at bounding box center [251, 292] width 107 height 25
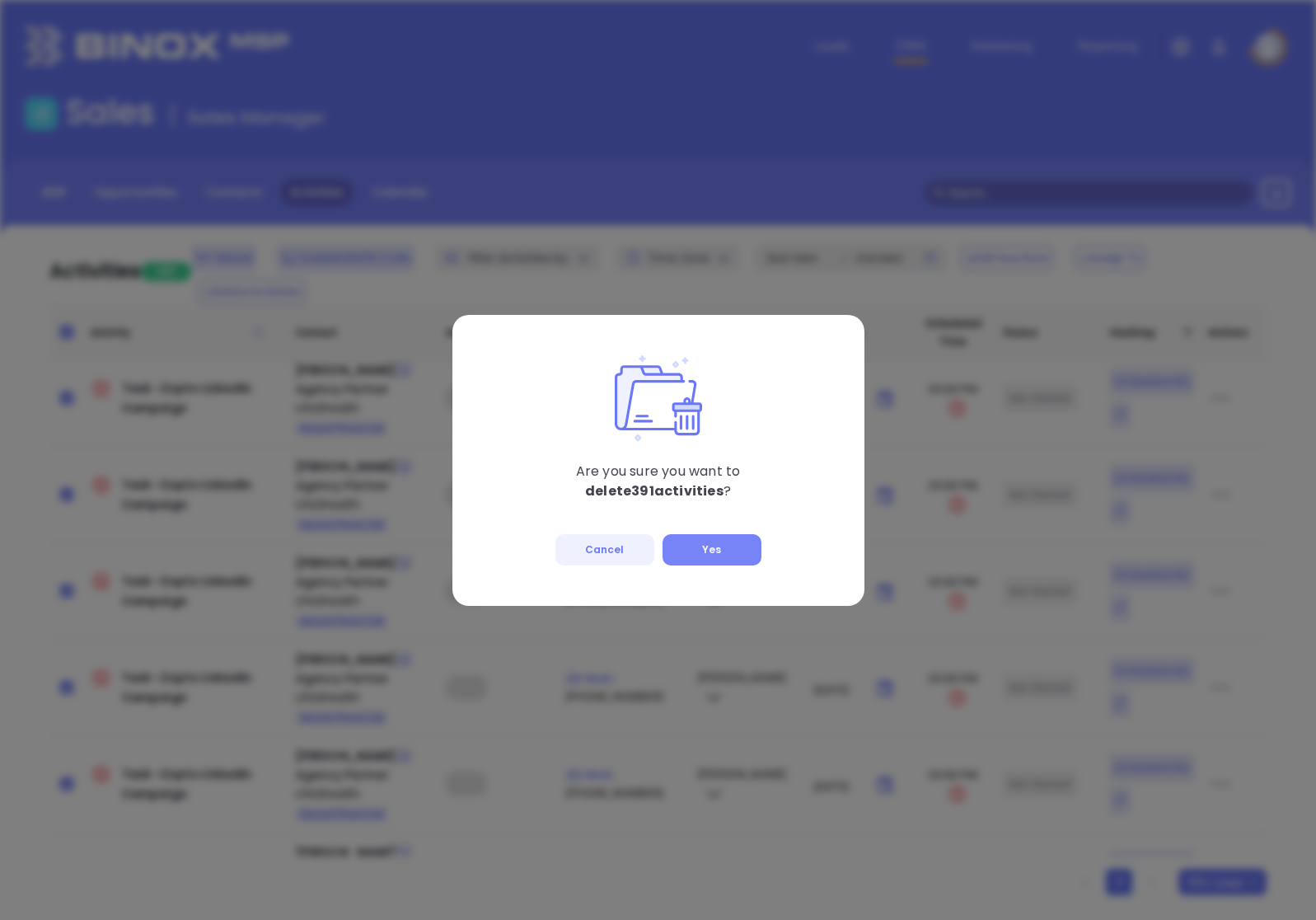
click at [724, 560] on button "Yes" at bounding box center [712, 549] width 99 height 31
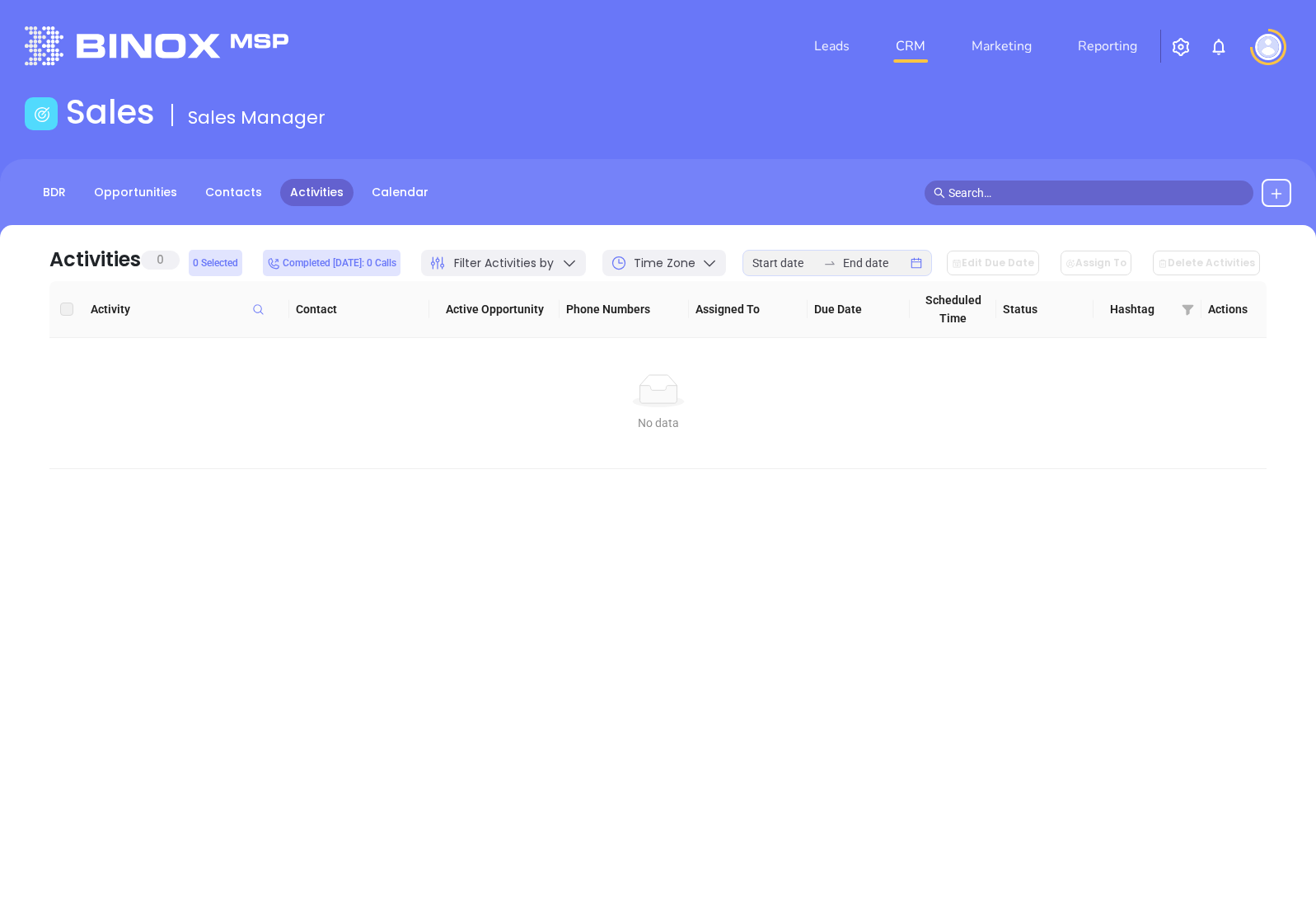
scroll to position [0, 0]
